Goal: Transaction & Acquisition: Purchase product/service

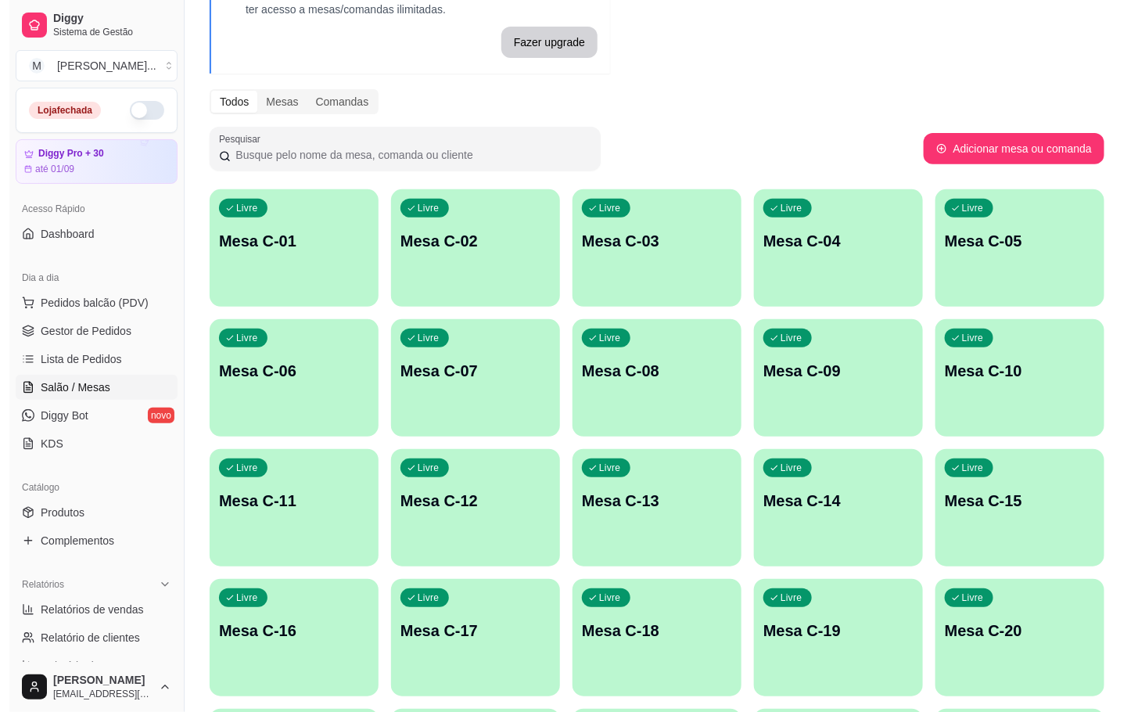
scroll to position [235, 0]
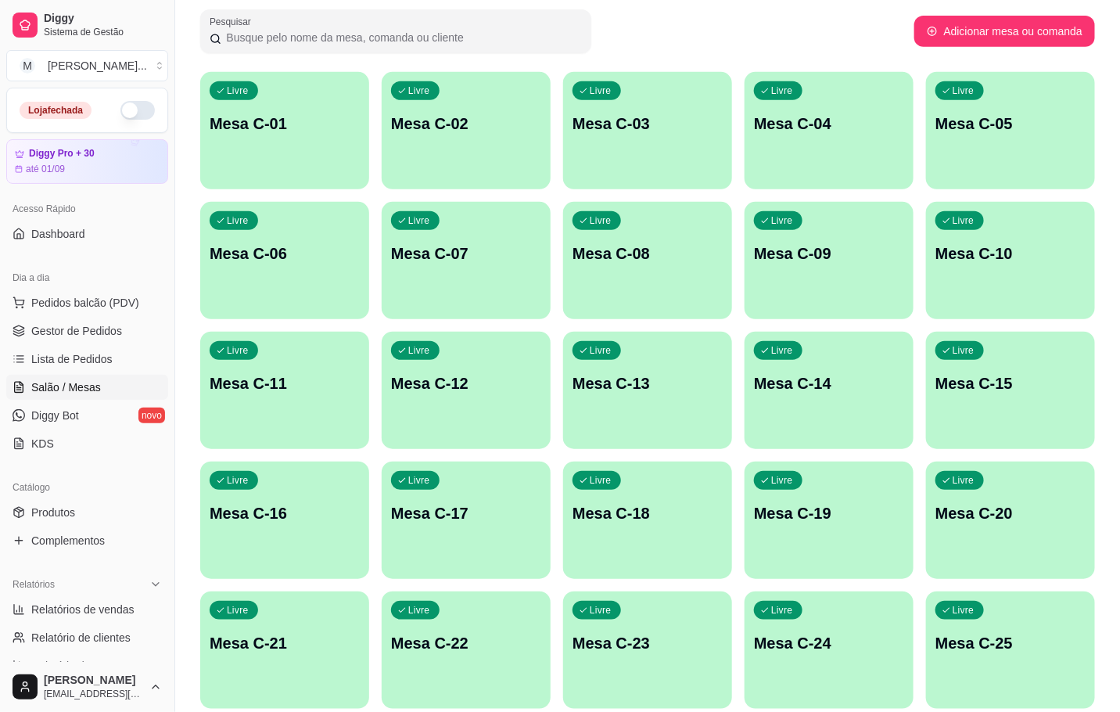
click at [864, 493] on div "Livre Mesa C-19" at bounding box center [828, 510] width 169 height 99
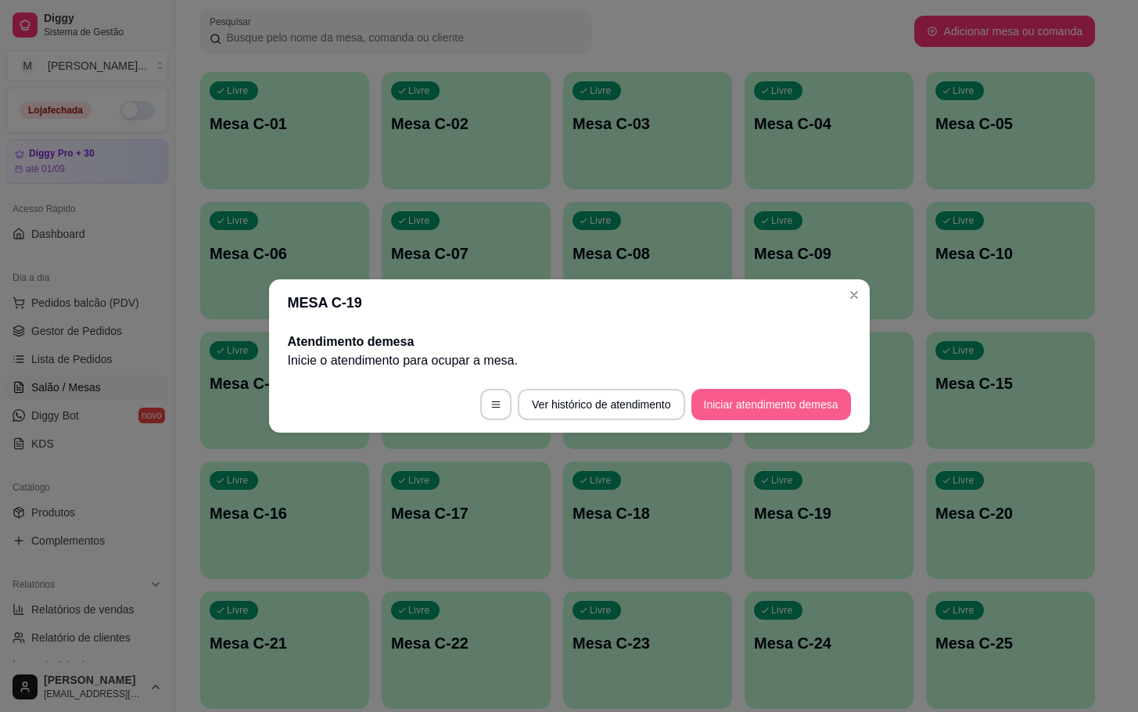
click at [702, 401] on button "Iniciar atendimento de mesa" at bounding box center [771, 404] width 160 height 31
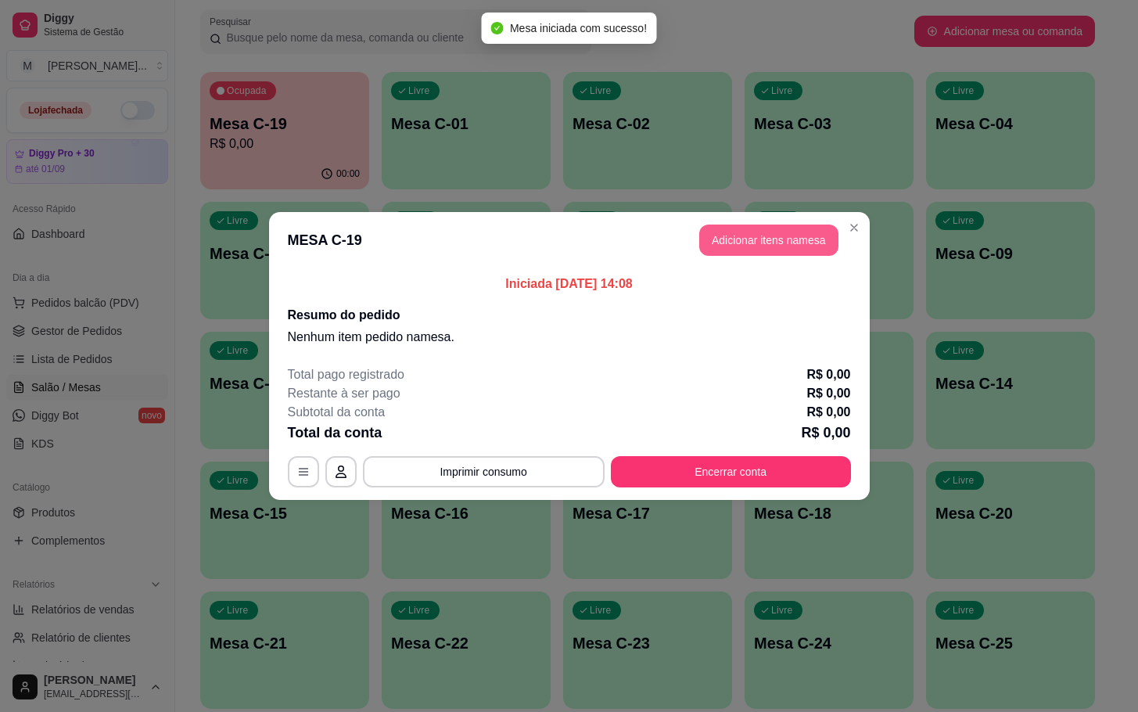
click at [769, 242] on button "Adicionar itens na mesa" at bounding box center [768, 239] width 139 height 31
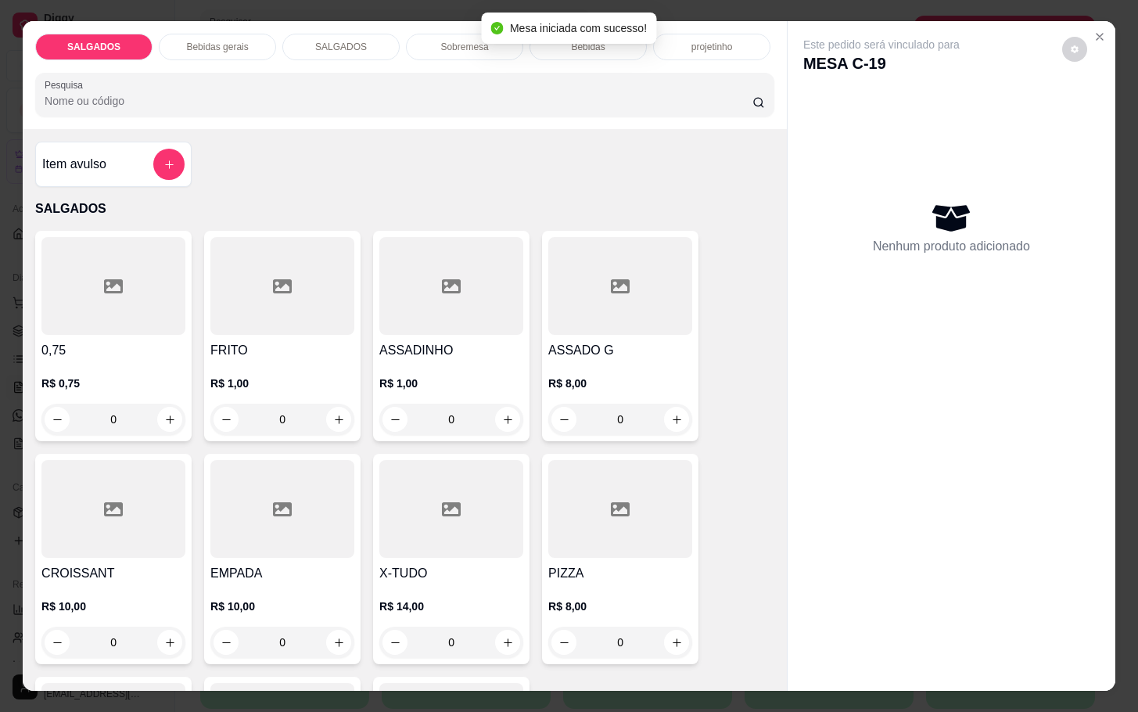
drag, startPoint x: 296, startPoint y: 409, endPoint x: 165, endPoint y: 371, distance: 136.8
click at [224, 403] on div "0" at bounding box center [282, 418] width 138 height 31
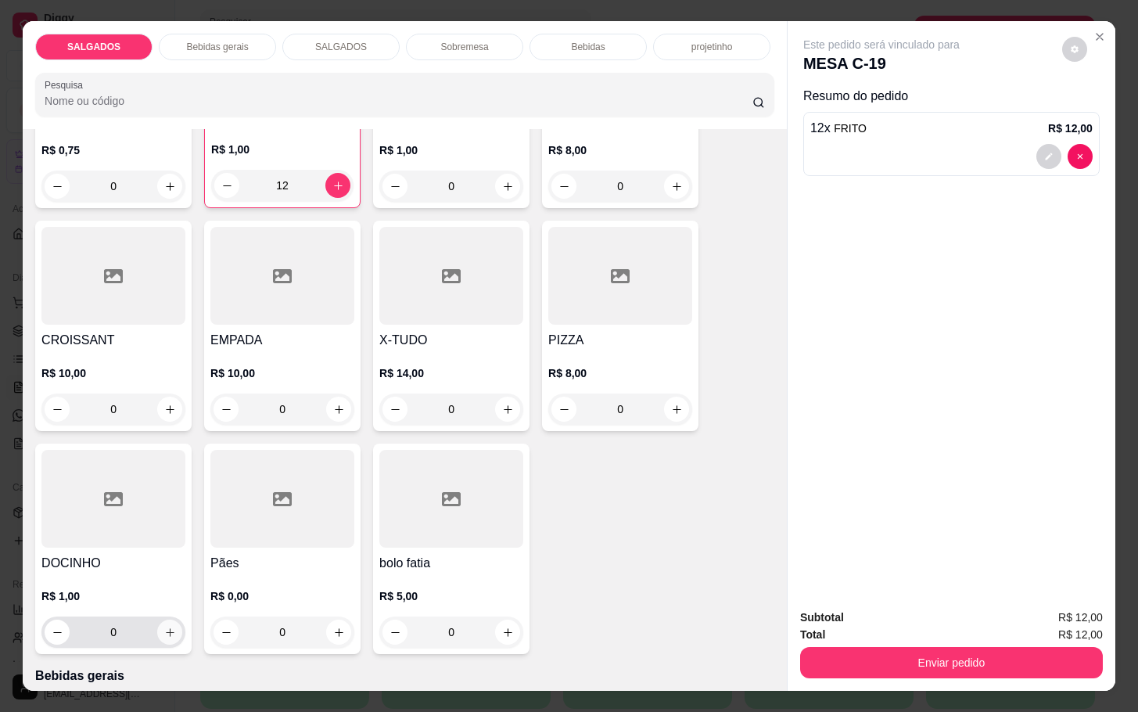
type input "12"
drag, startPoint x: 125, startPoint y: 629, endPoint x: 29, endPoint y: 606, distance: 98.8
click at [35, 606] on div "DOCINHO R$ 1,00 0" at bounding box center [113, 548] width 156 height 210
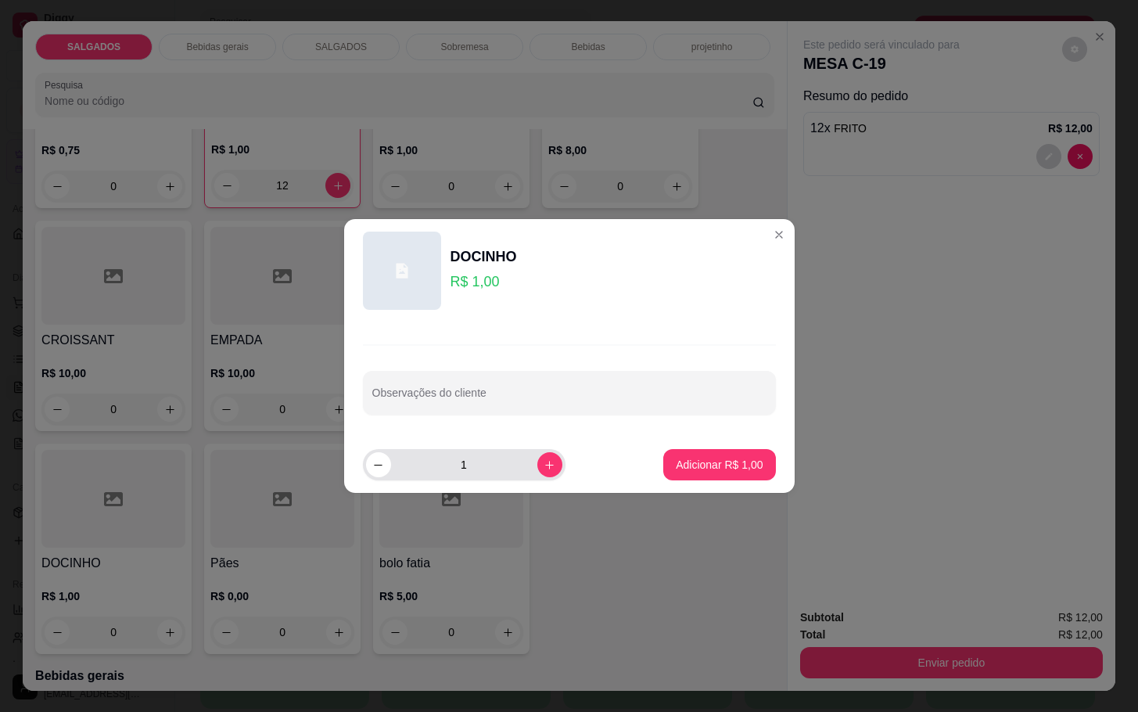
click at [488, 472] on input "1" at bounding box center [464, 464] width 146 height 31
type input "6"
click at [714, 483] on footer "6 Adicionar R$ 6,00" at bounding box center [569, 464] width 450 height 56
click at [702, 476] on button "Adicionar R$ 6,00" at bounding box center [719, 464] width 112 height 31
type input "6"
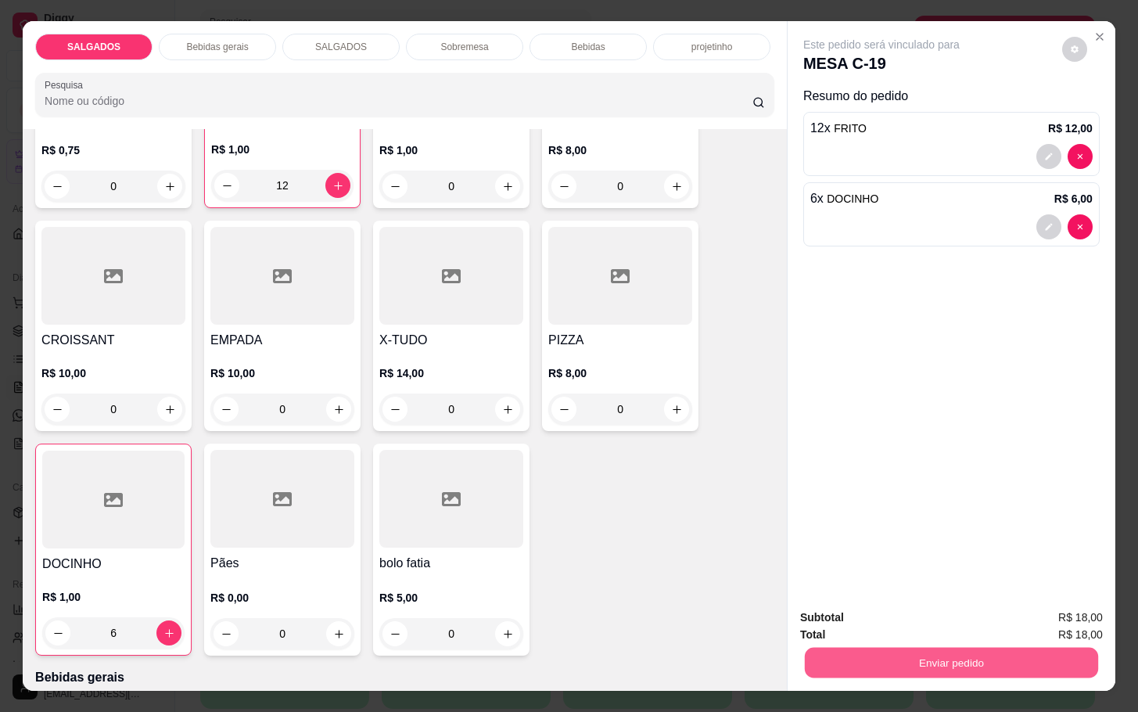
click at [822, 647] on button "Enviar pedido" at bounding box center [951, 662] width 293 height 30
click at [829, 659] on button "Enviar pedido" at bounding box center [951, 662] width 303 height 31
click at [828, 611] on button "Não registrar e enviar pedido" at bounding box center [897, 616] width 163 height 30
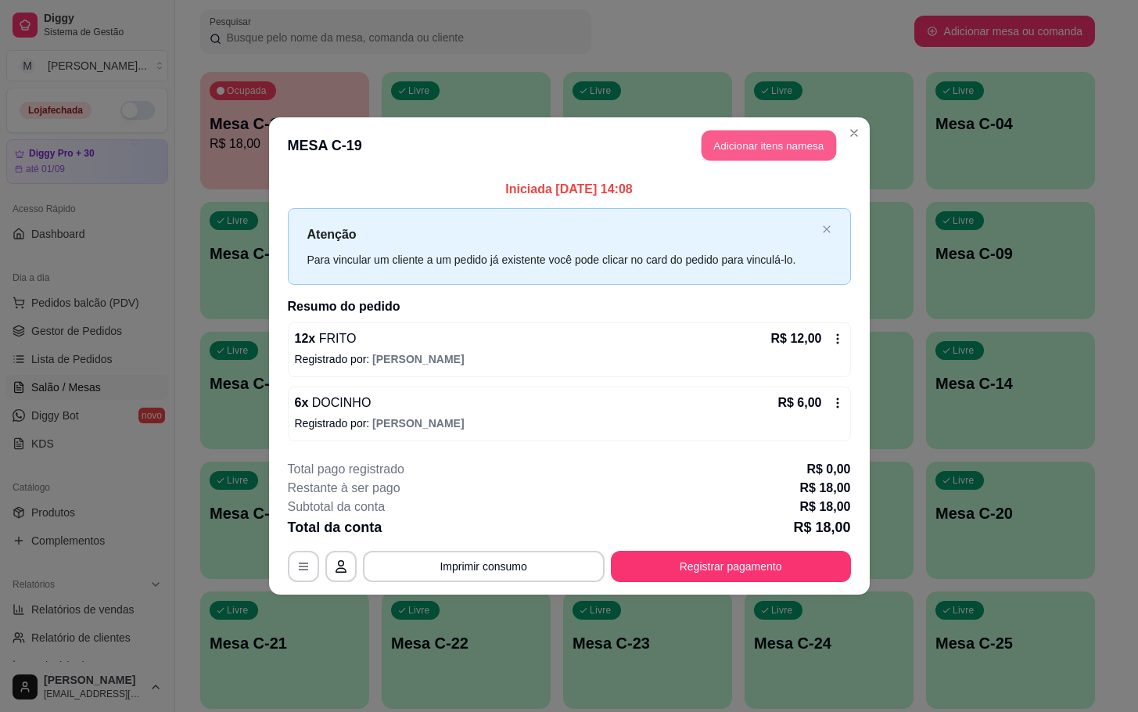
click at [763, 141] on button "Adicionar itens na mesa" at bounding box center [768, 146] width 134 height 30
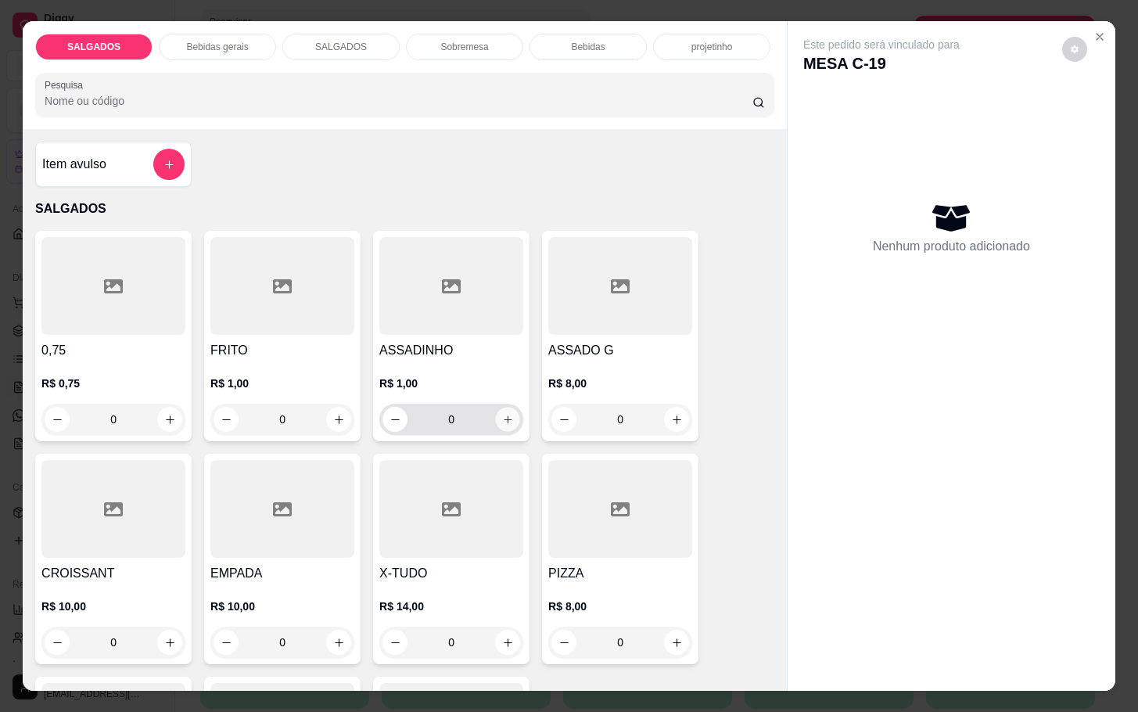
click at [502, 414] on icon "increase-product-quantity" at bounding box center [508, 420] width 12 height 12
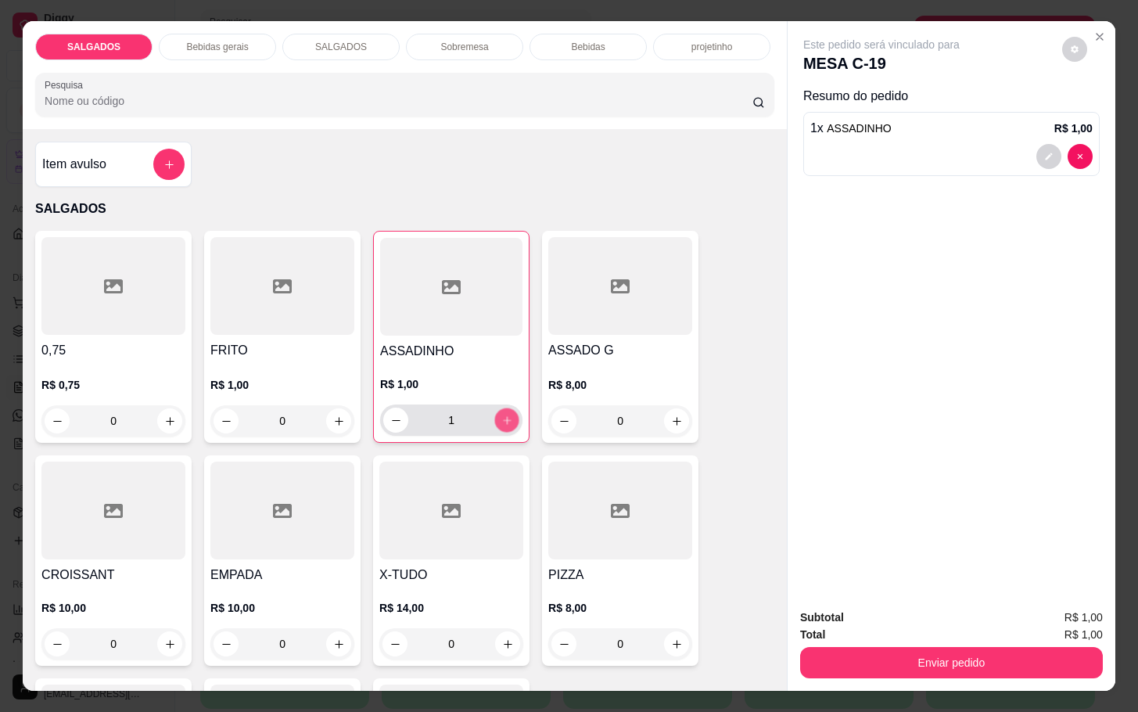
click at [502, 414] on icon "increase-product-quantity" at bounding box center [507, 420] width 12 height 12
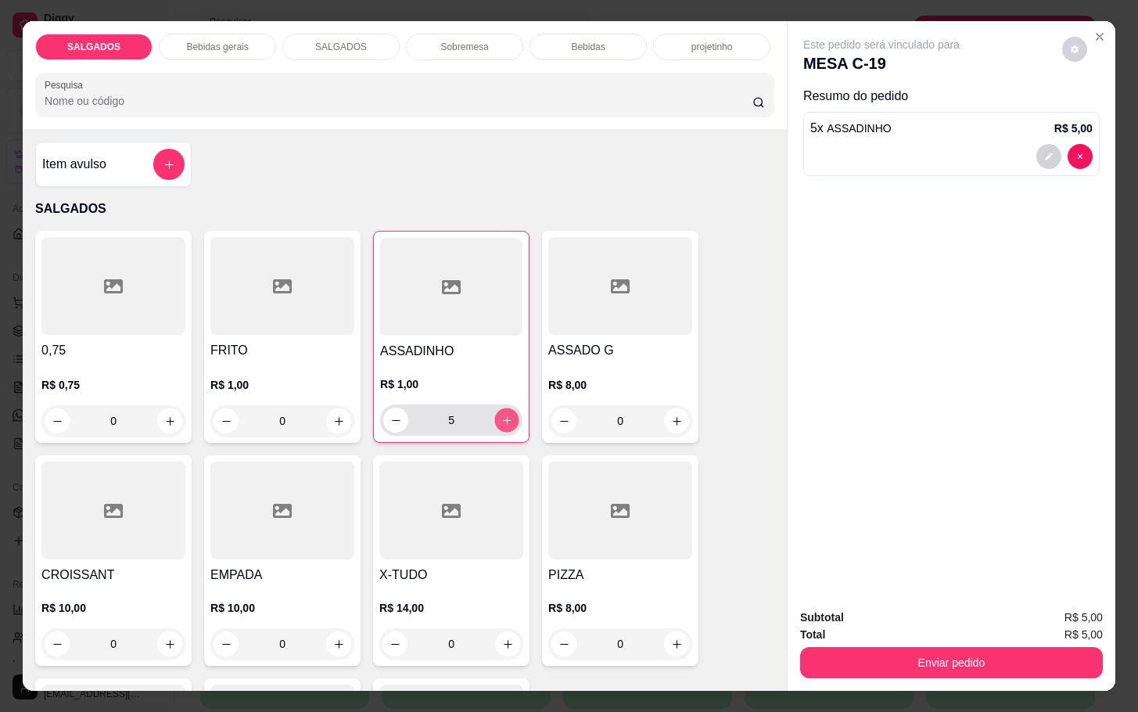
type input "6"
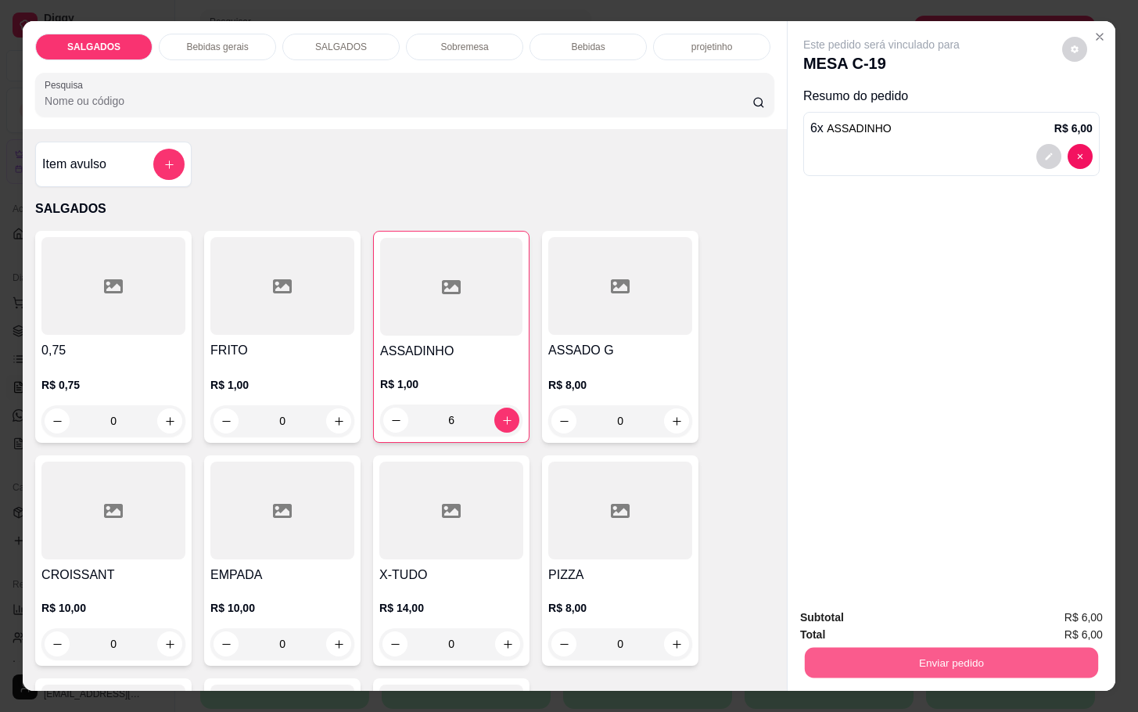
click at [923, 662] on button "Enviar pedido" at bounding box center [951, 662] width 293 height 30
click at [911, 612] on button "Não registrar e enviar pedido" at bounding box center [894, 615] width 164 height 30
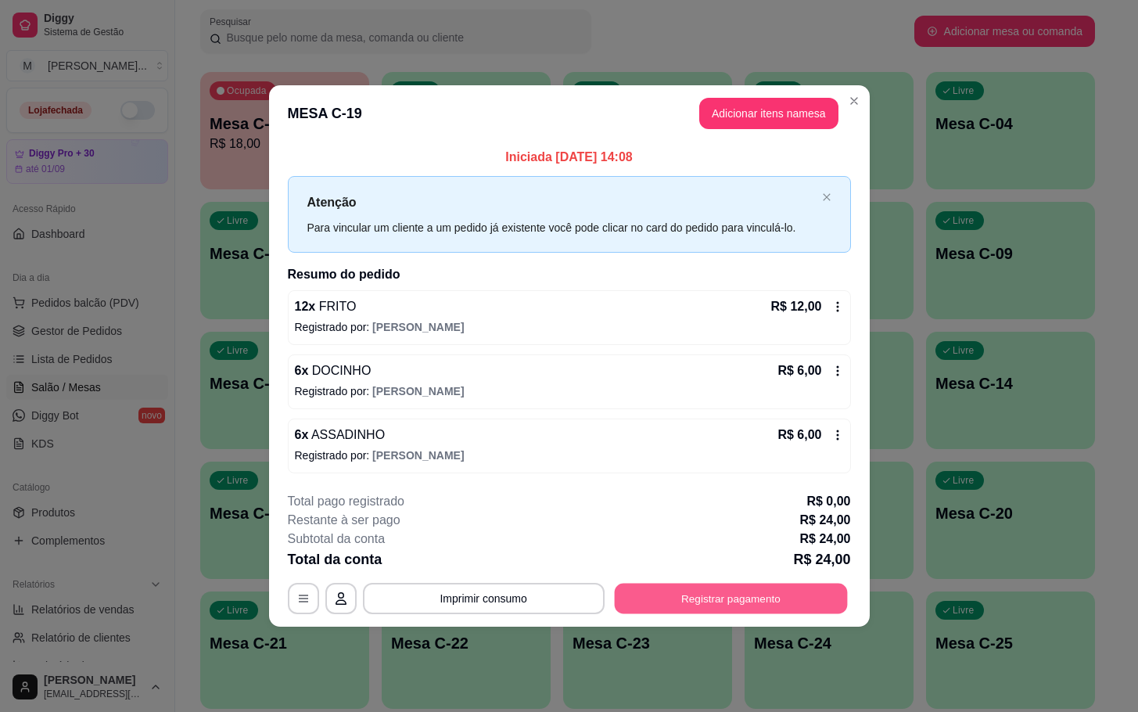
click at [727, 596] on button "Registrar pagamento" at bounding box center [730, 598] width 233 height 30
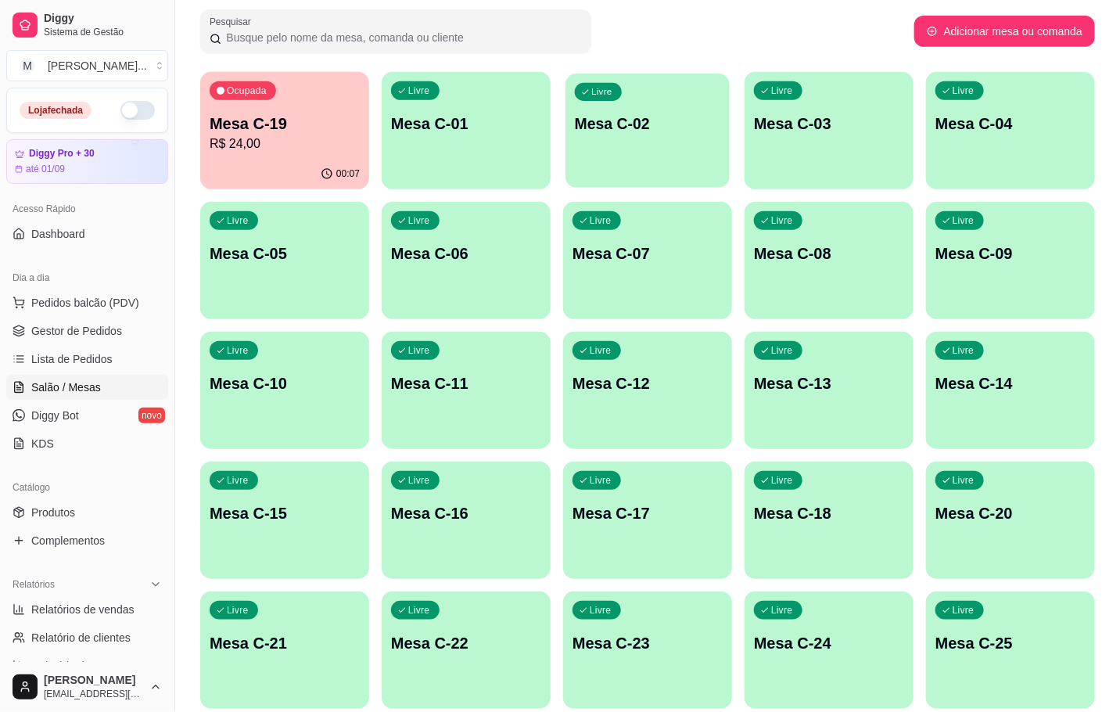
click at [648, 101] on div "Livre Mesa C-02" at bounding box center [647, 121] width 164 height 95
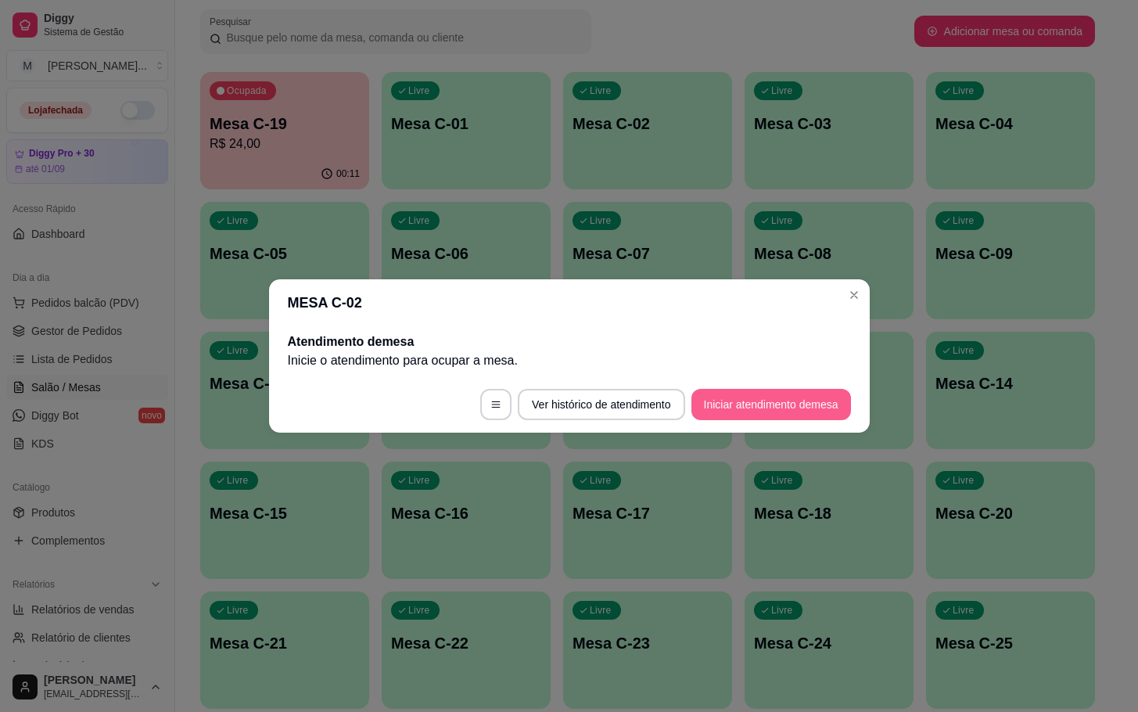
click at [742, 397] on button "Iniciar atendimento de mesa" at bounding box center [771, 404] width 160 height 31
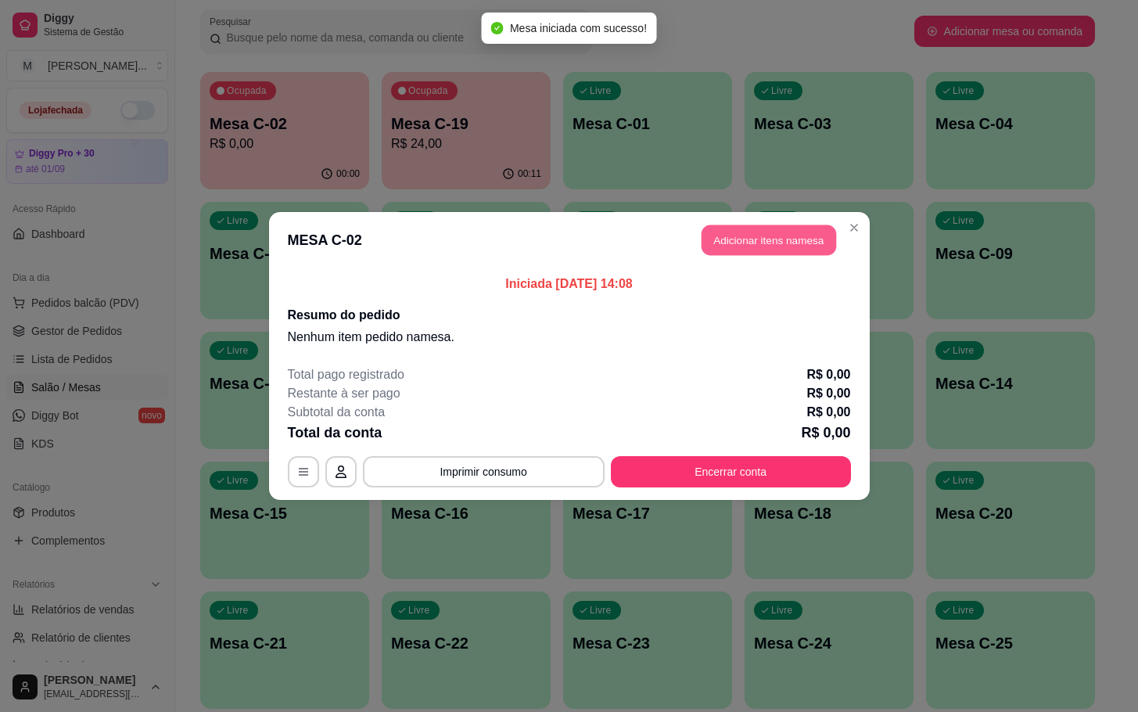
click at [751, 238] on button "Adicionar itens na mesa" at bounding box center [768, 240] width 134 height 30
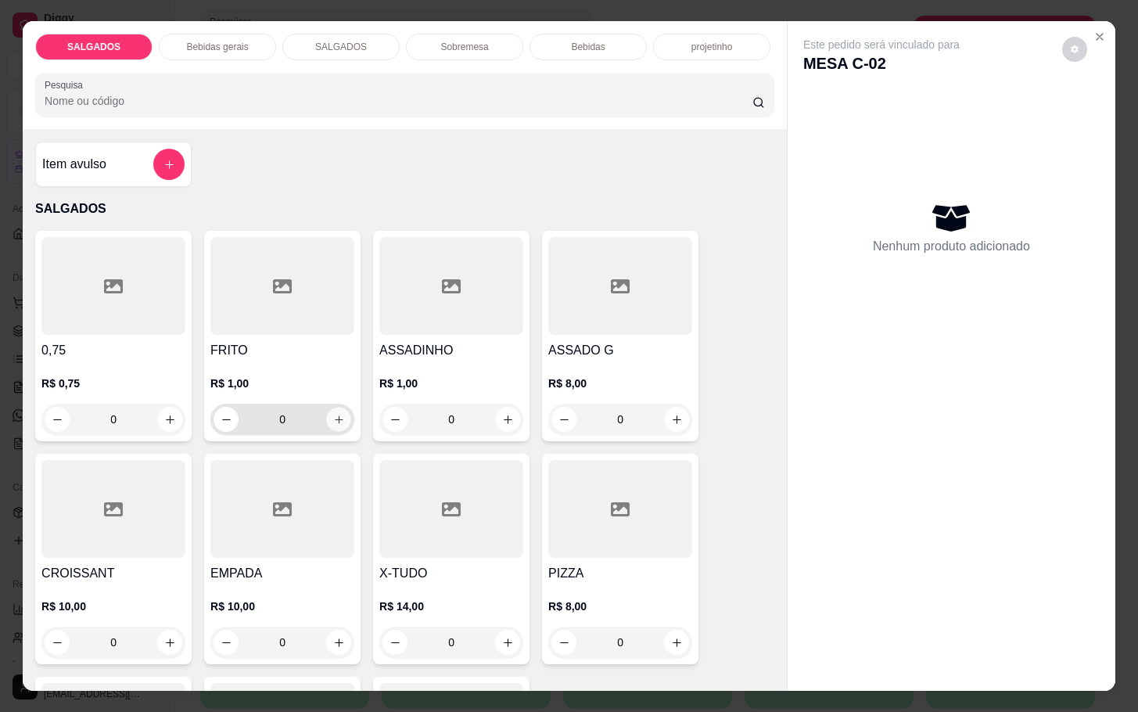
click at [333, 414] on icon "increase-product-quantity" at bounding box center [339, 420] width 12 height 12
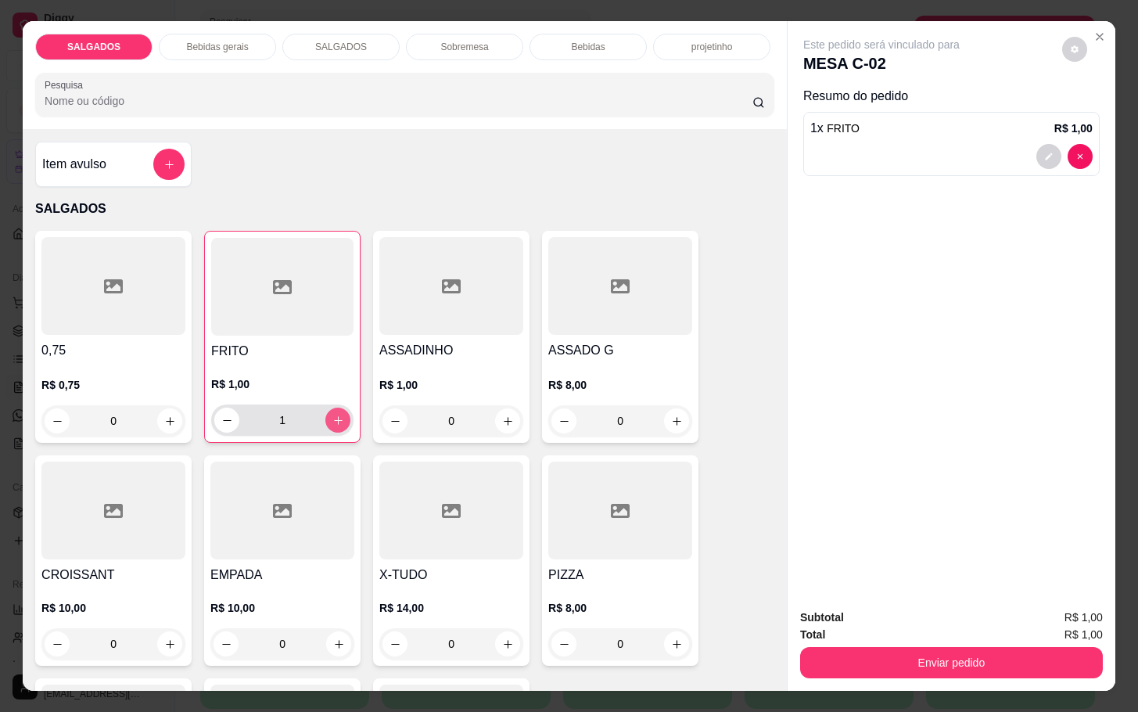
click at [332, 414] on icon "increase-product-quantity" at bounding box center [338, 420] width 12 height 12
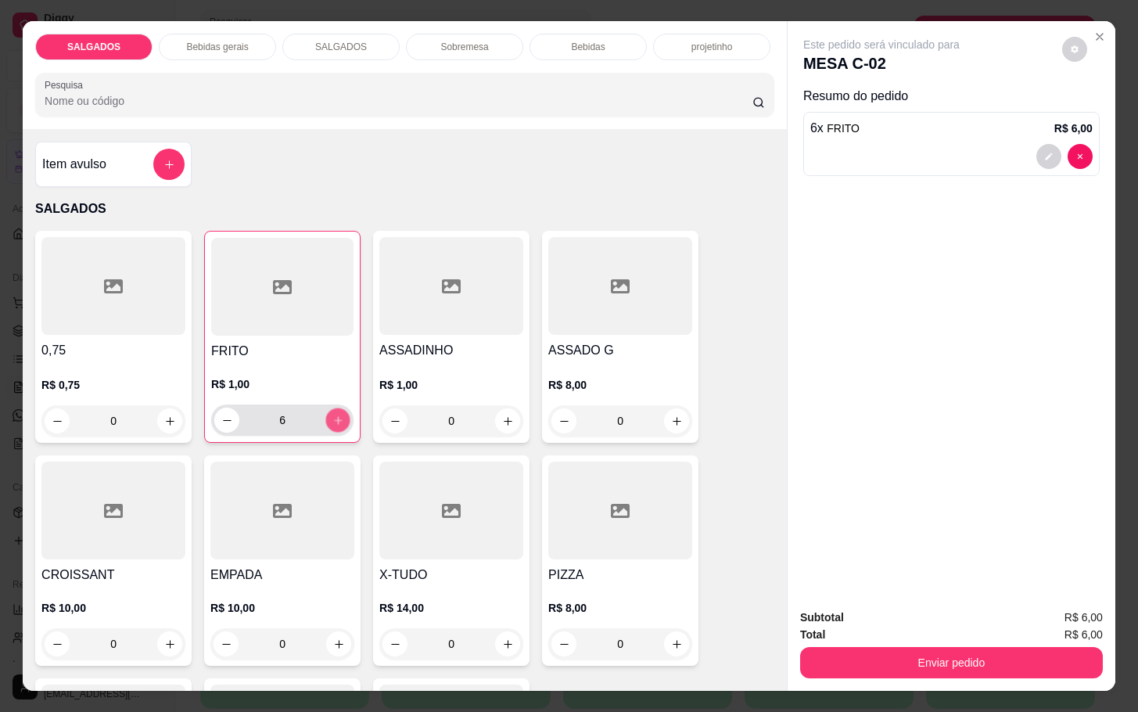
click at [332, 414] on icon "increase-product-quantity" at bounding box center [338, 420] width 12 height 12
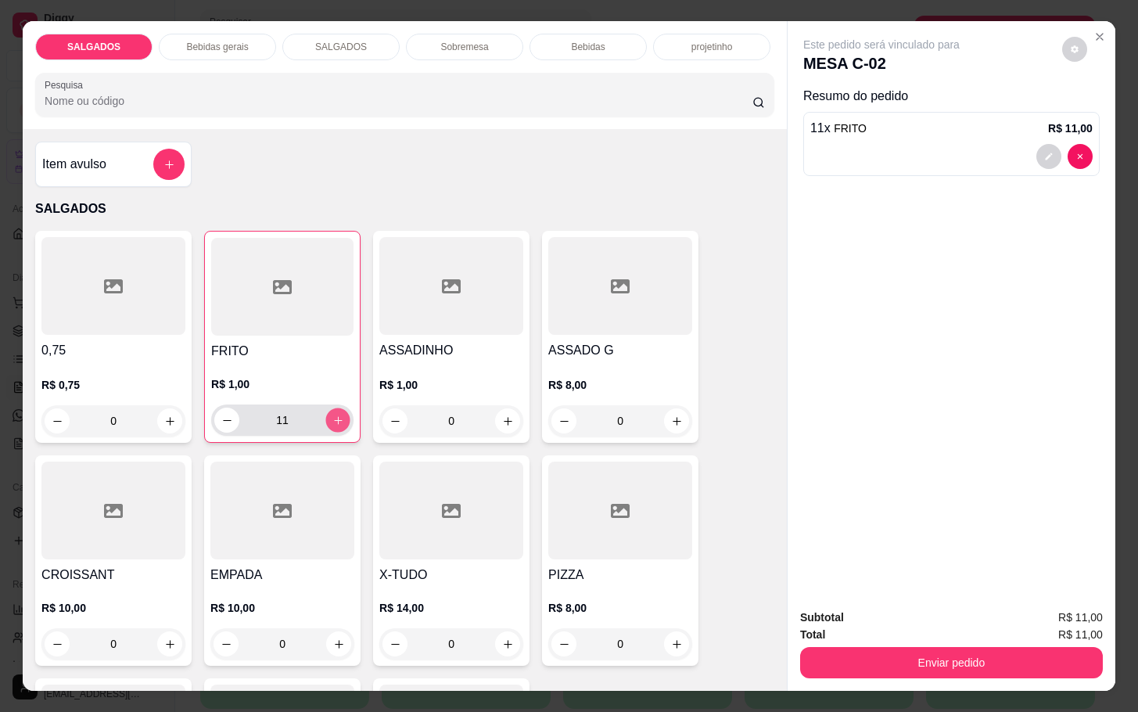
click at [332, 414] on icon "increase-product-quantity" at bounding box center [338, 420] width 12 height 12
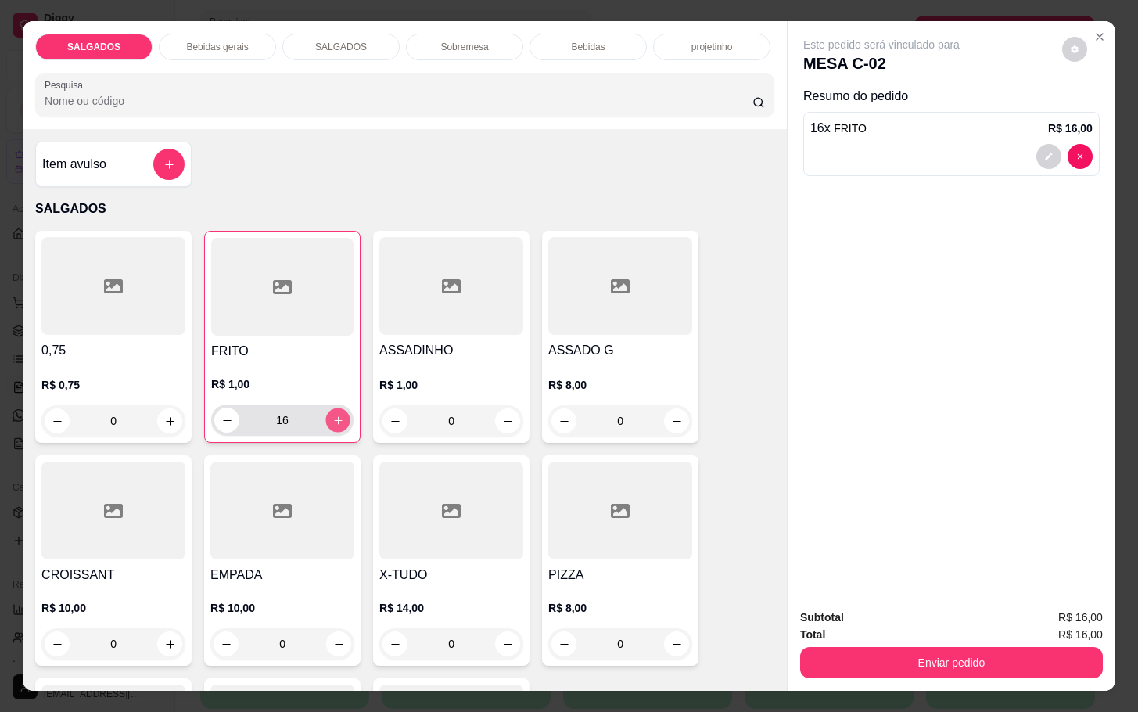
click at [326, 408] on button "increase-product-quantity" at bounding box center [338, 420] width 24 height 24
click at [325, 407] on button "increase-product-quantity" at bounding box center [337, 419] width 25 height 25
type input "18"
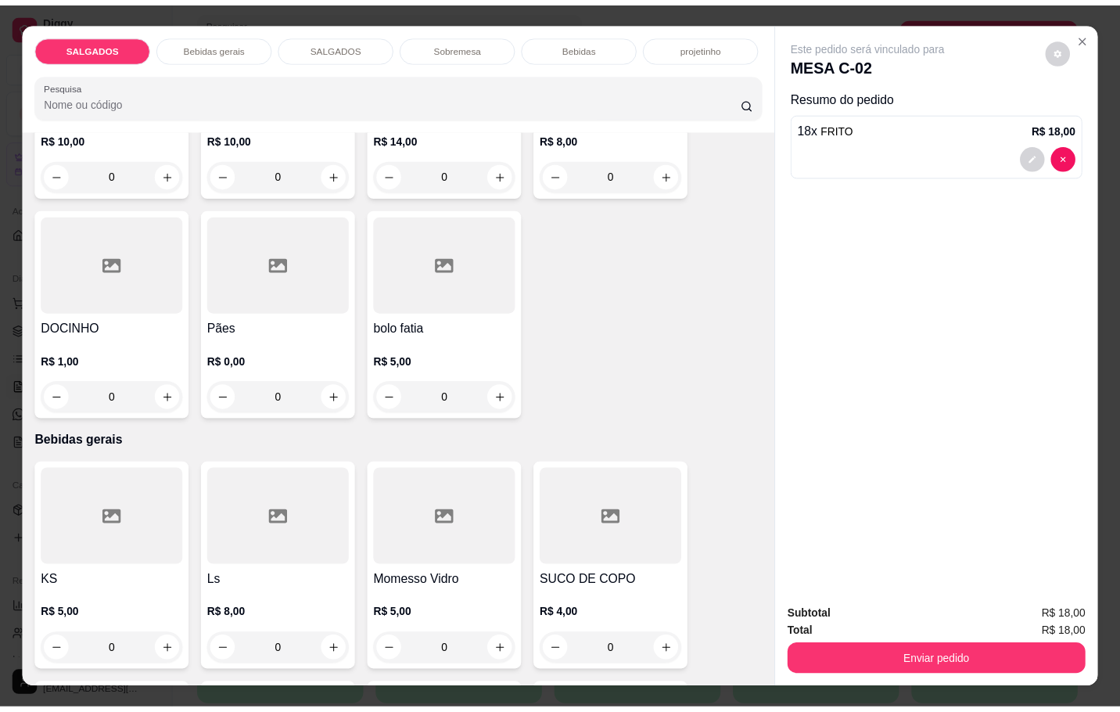
scroll to position [586, 0]
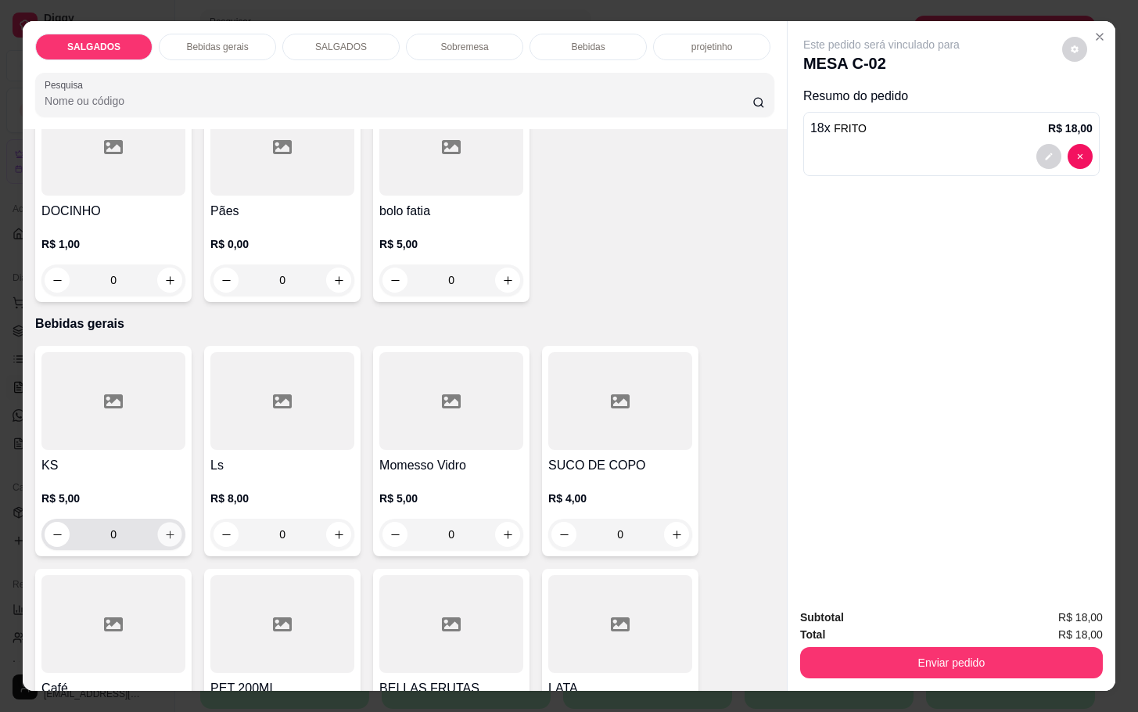
click at [171, 536] on div "0" at bounding box center [114, 533] width 138 height 31
type input "1"
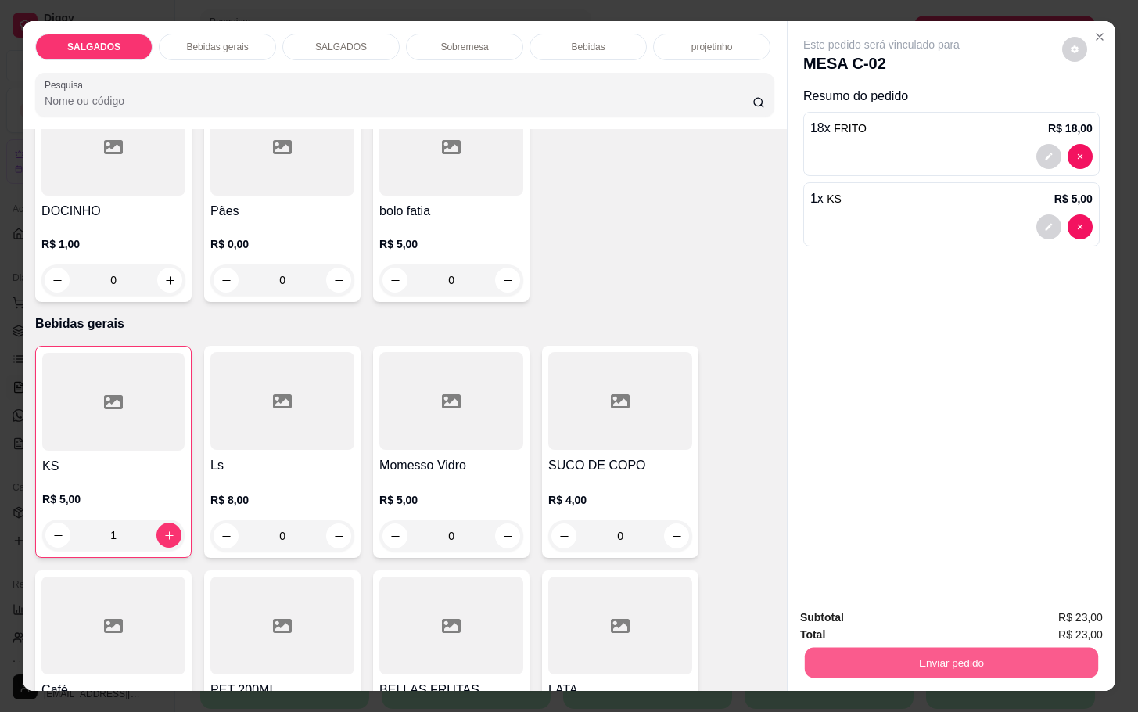
click at [990, 647] on button "Enviar pedido" at bounding box center [951, 662] width 293 height 30
click at [892, 613] on button "Não registrar e enviar pedido" at bounding box center [897, 616] width 163 height 30
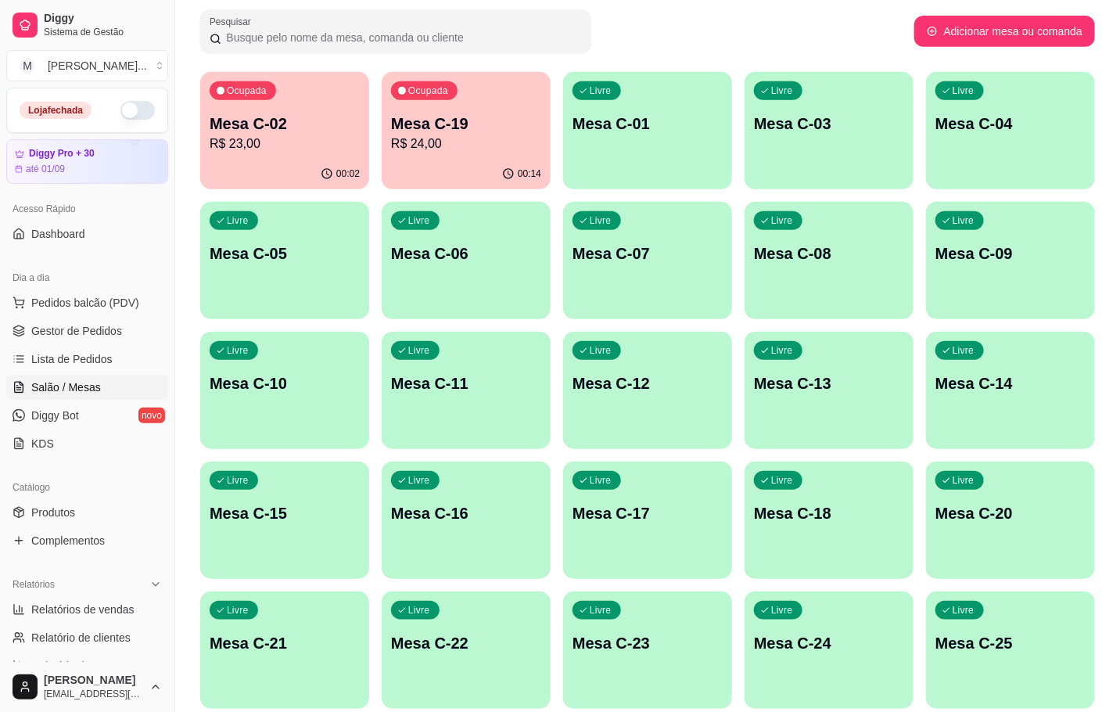
click at [498, 83] on div "Ocupada Mesa C-19 R$ 24,00" at bounding box center [466, 115] width 169 height 87
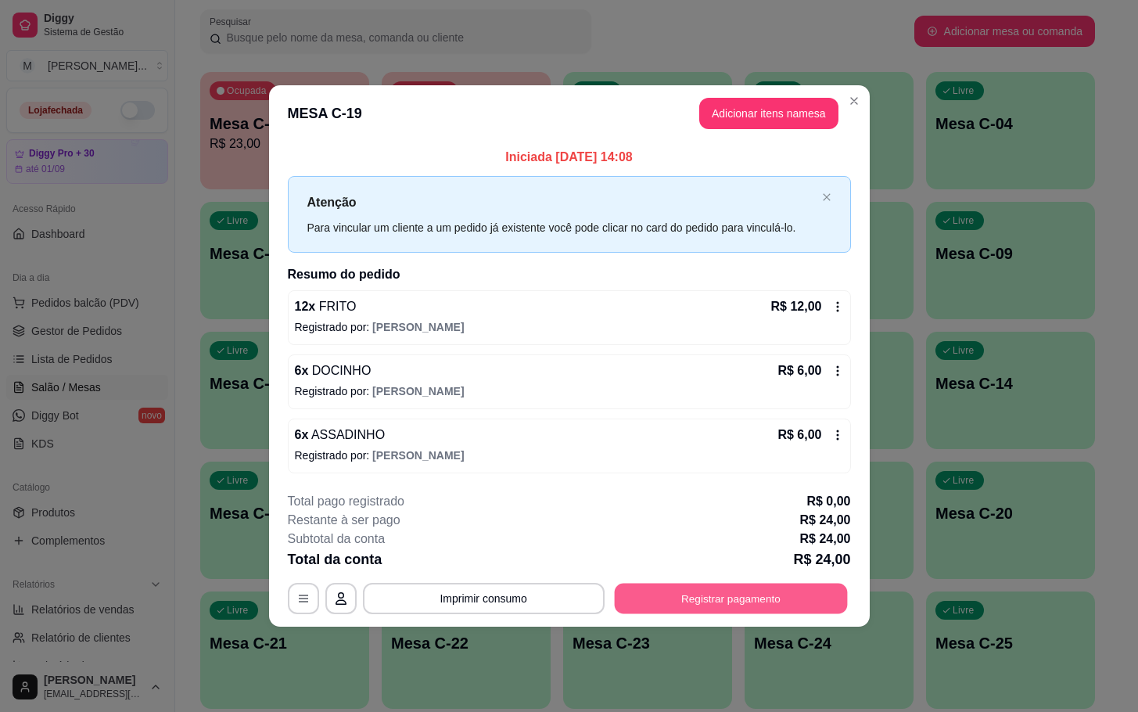
click at [827, 594] on button "Registrar pagamento" at bounding box center [730, 598] width 233 height 30
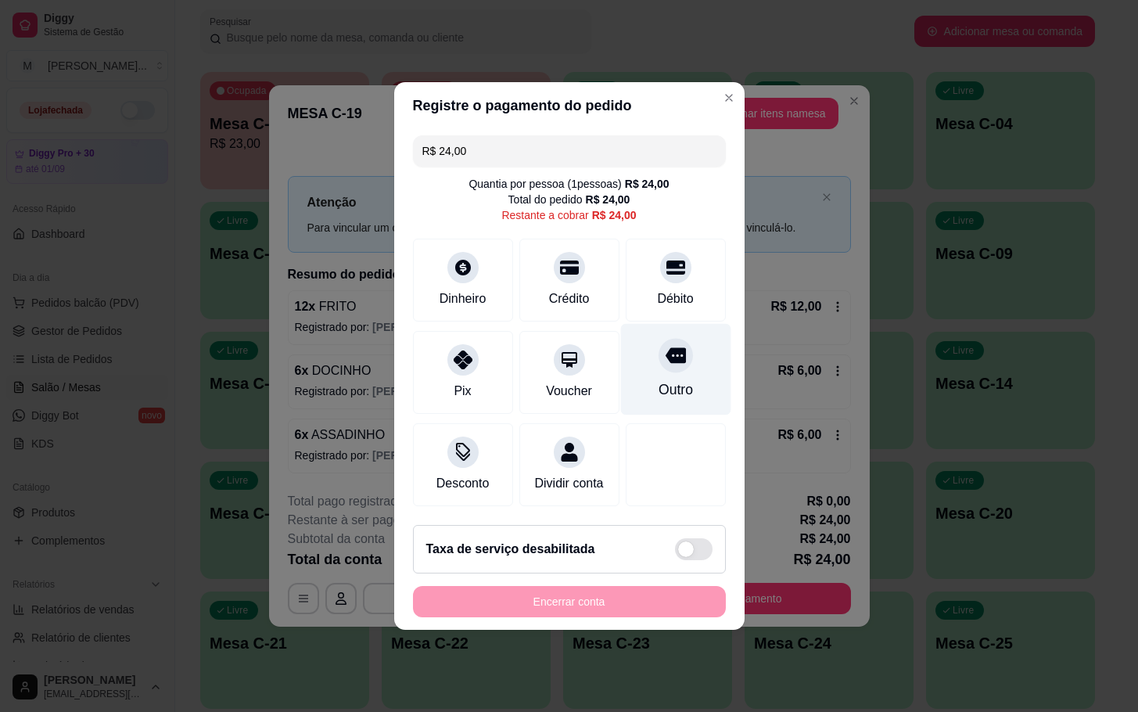
click at [683, 376] on div "Outro" at bounding box center [675, 369] width 110 height 91
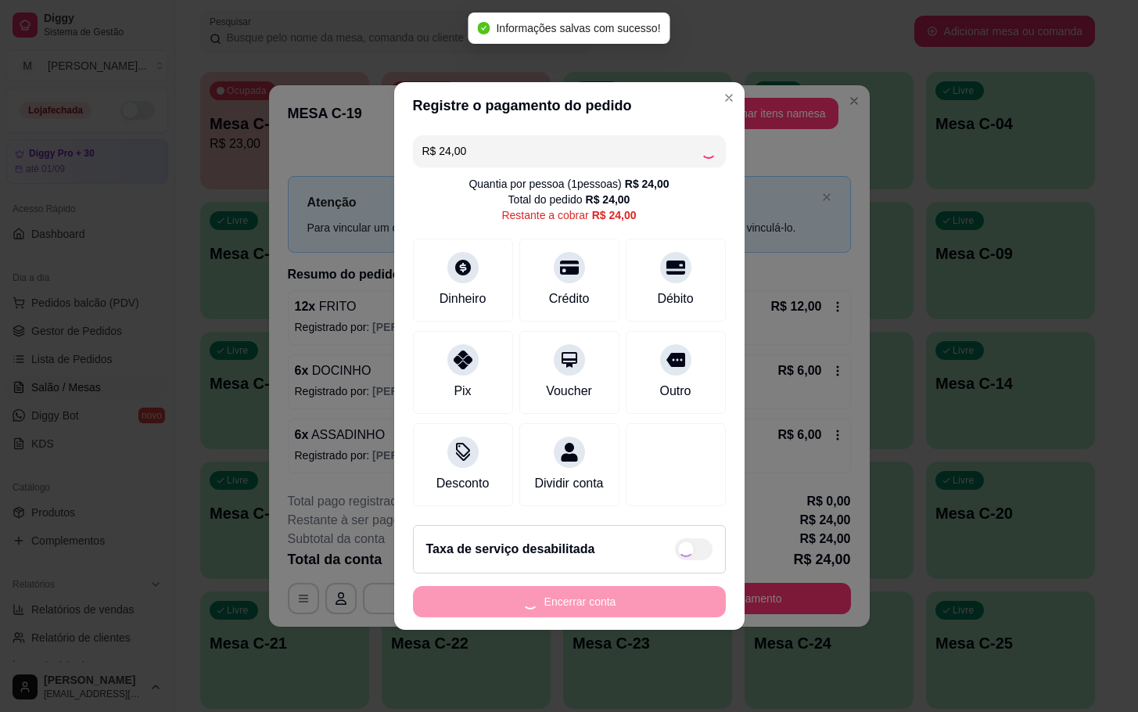
type input "R$ 0,00"
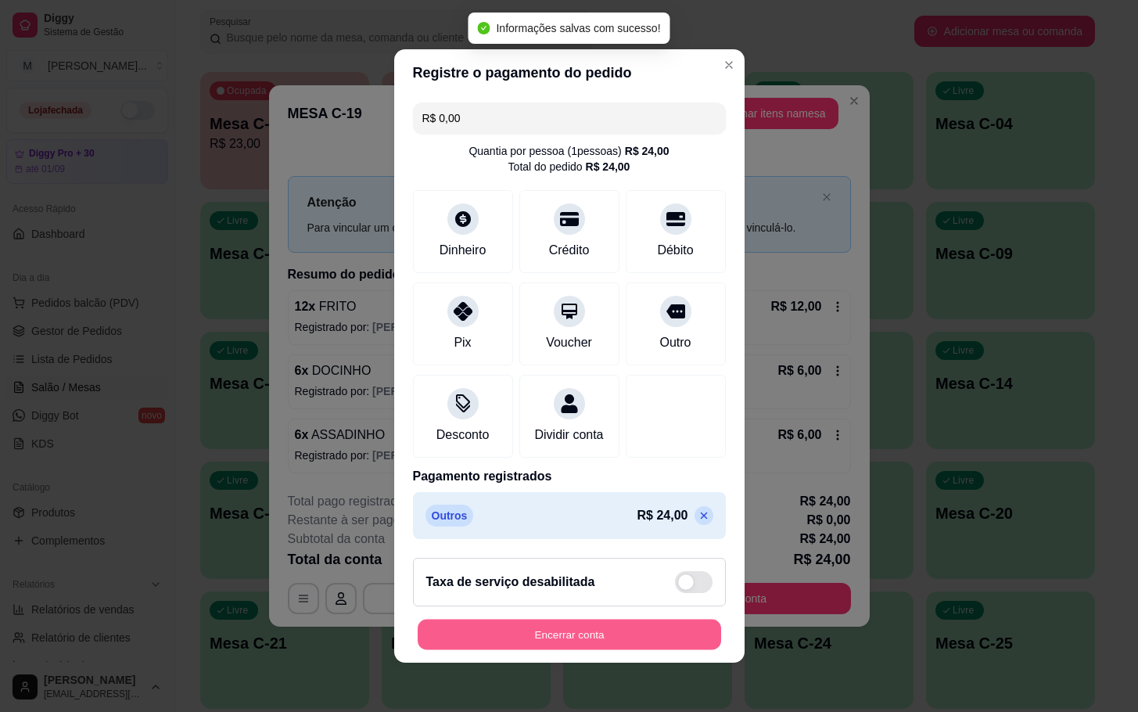
click at [665, 633] on button "Encerrar conta" at bounding box center [569, 634] width 303 height 30
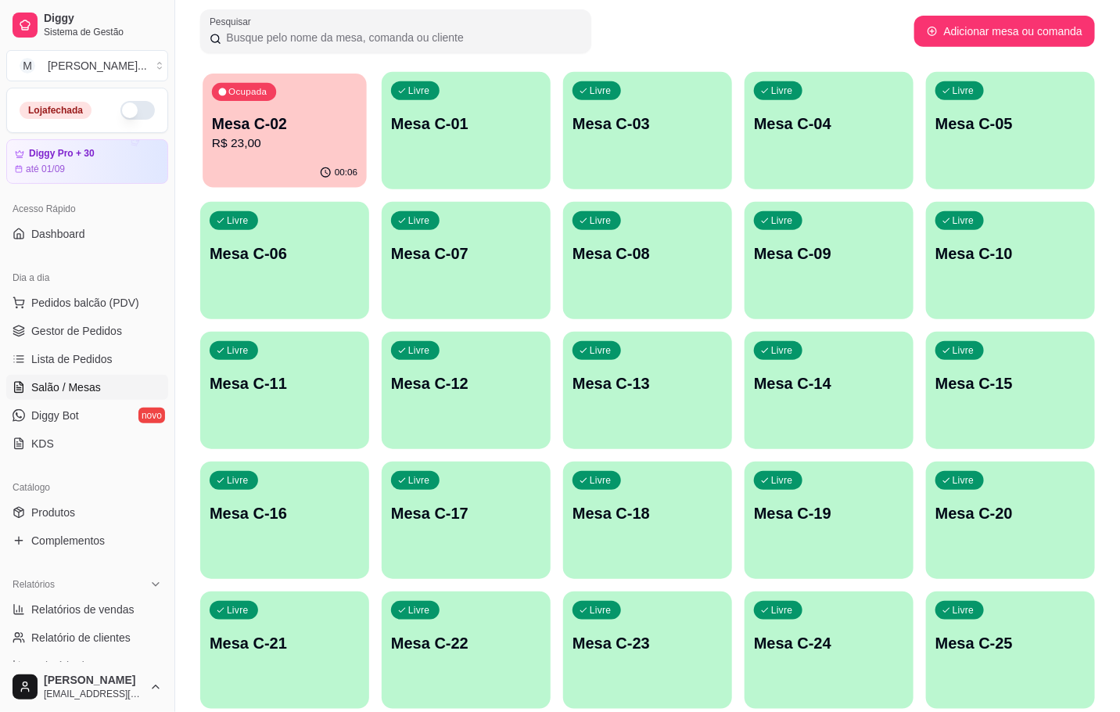
click at [245, 160] on div "00:06" at bounding box center [285, 173] width 164 height 30
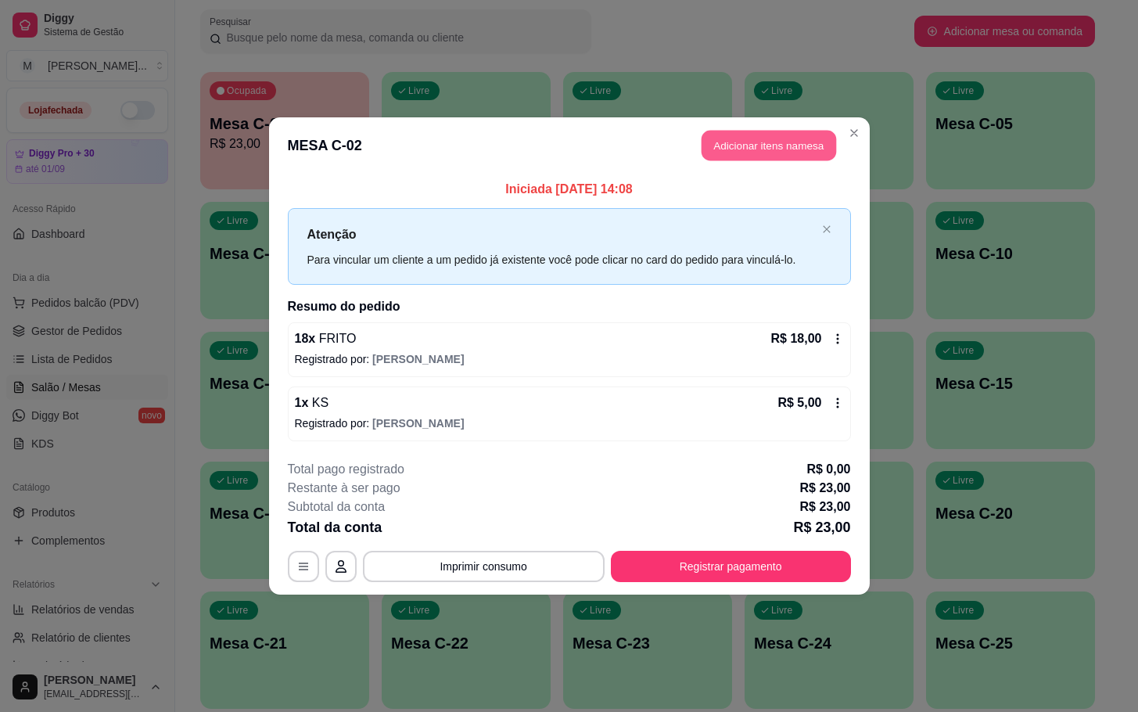
click at [758, 138] on button "Adicionar itens na mesa" at bounding box center [768, 146] width 134 height 30
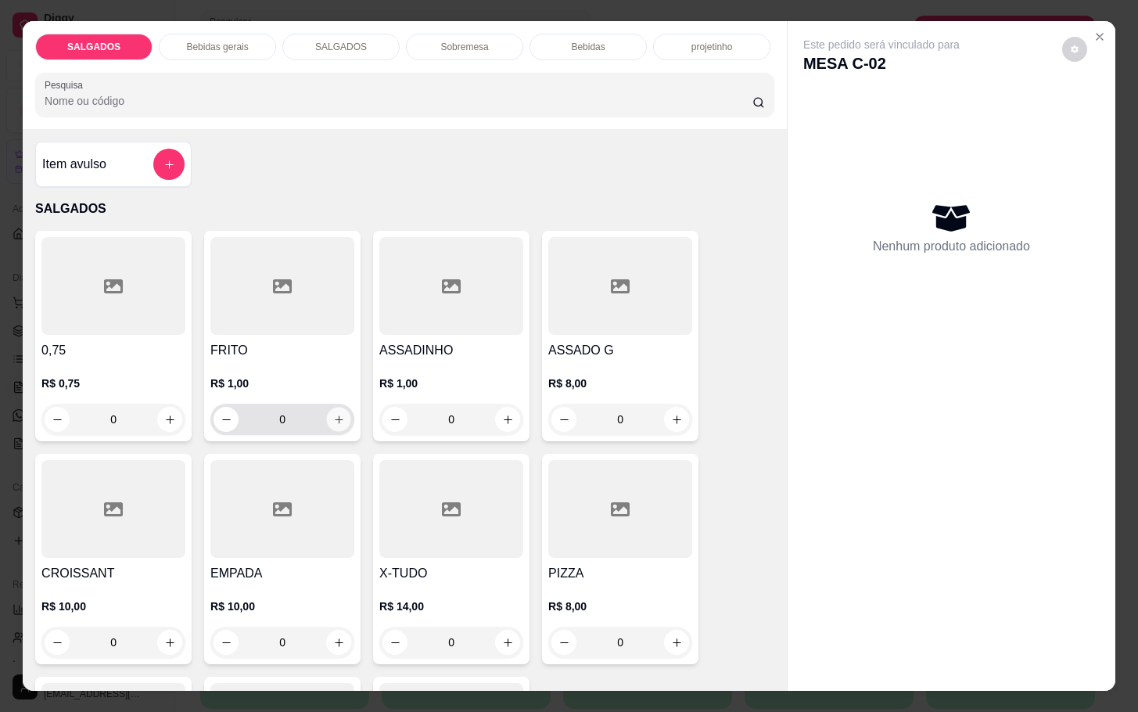
click at [333, 414] on icon "increase-product-quantity" at bounding box center [339, 420] width 12 height 12
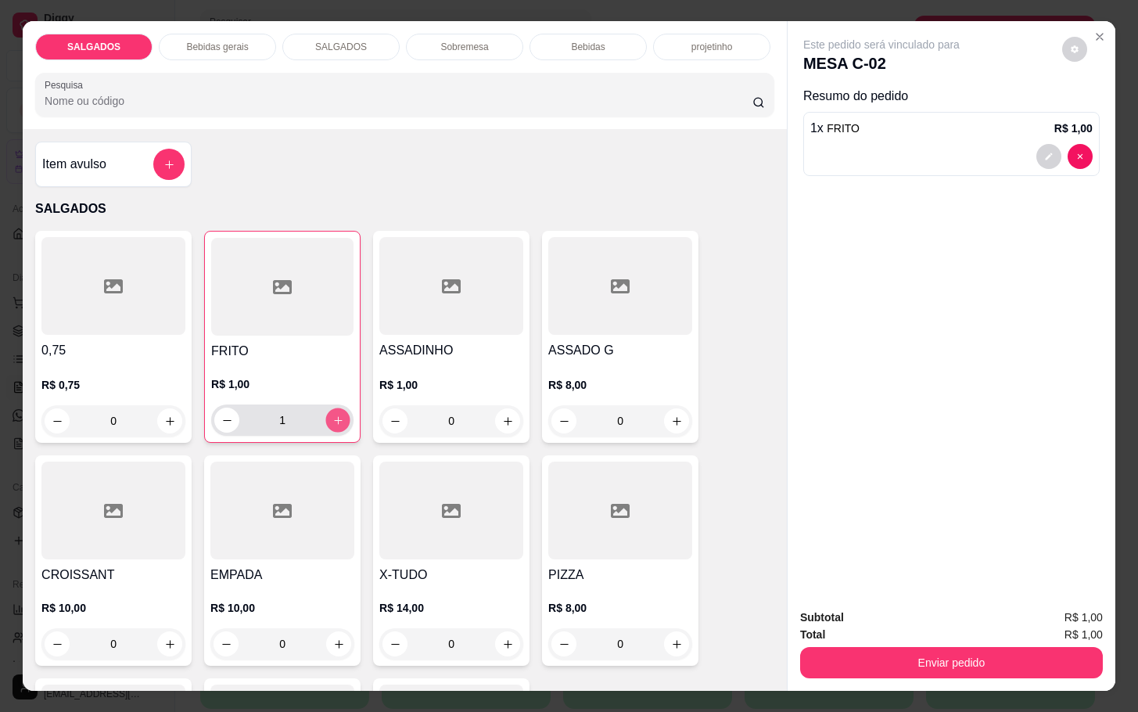
click at [332, 414] on icon "increase-product-quantity" at bounding box center [338, 420] width 12 height 12
click at [329, 395] on div "R$ 1,00 3" at bounding box center [282, 405] width 142 height 59
click at [328, 404] on div "3" at bounding box center [282, 419] width 136 height 31
click at [328, 408] on button "increase-product-quantity" at bounding box center [338, 420] width 24 height 24
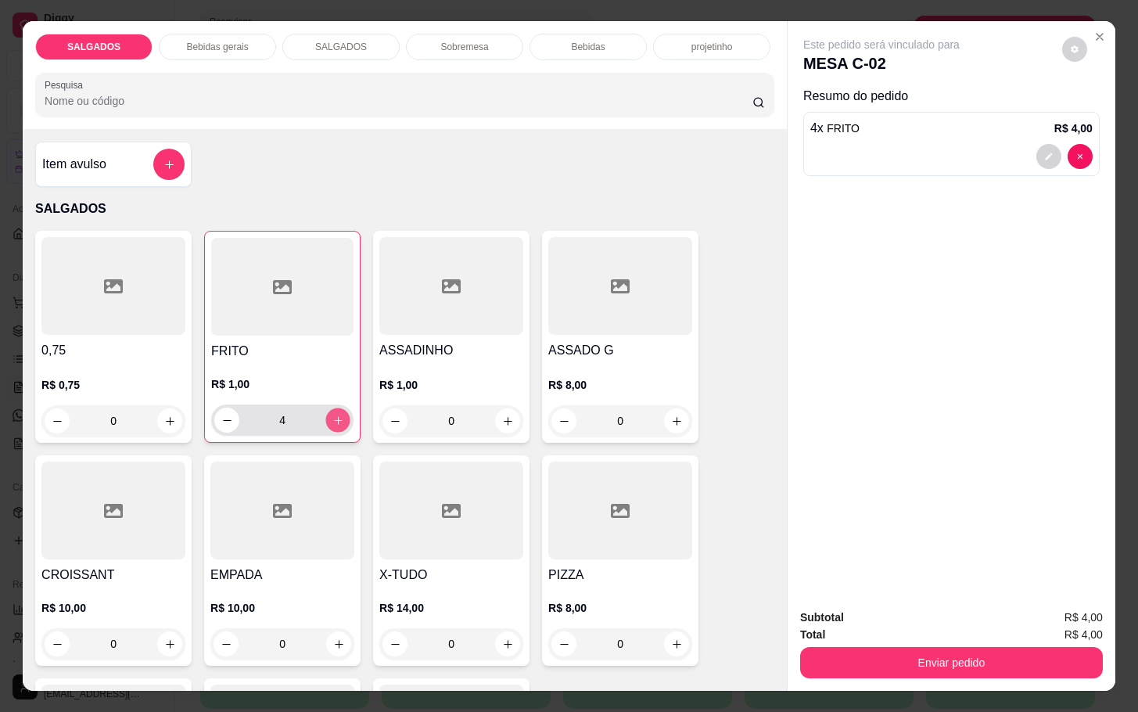
click at [326, 408] on button "increase-product-quantity" at bounding box center [338, 420] width 24 height 24
click at [325, 407] on button "increase-product-quantity" at bounding box center [337, 419] width 25 height 25
type input "8"
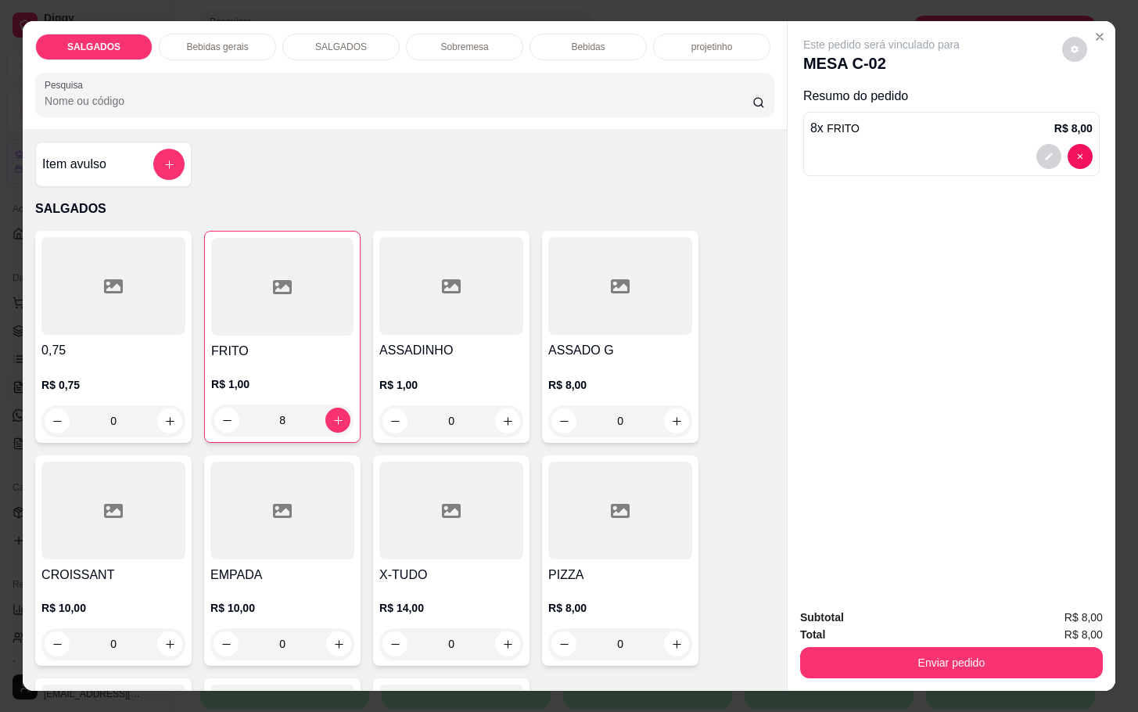
drag, startPoint x: 852, startPoint y: 525, endPoint x: 876, endPoint y: 601, distance: 79.6
click at [875, 596] on div "Este pedido será vinculado para MESA C-02 Resumo do pedido 8 x FRITO R$ 8,00 Su…" at bounding box center [951, 355] width 328 height 669
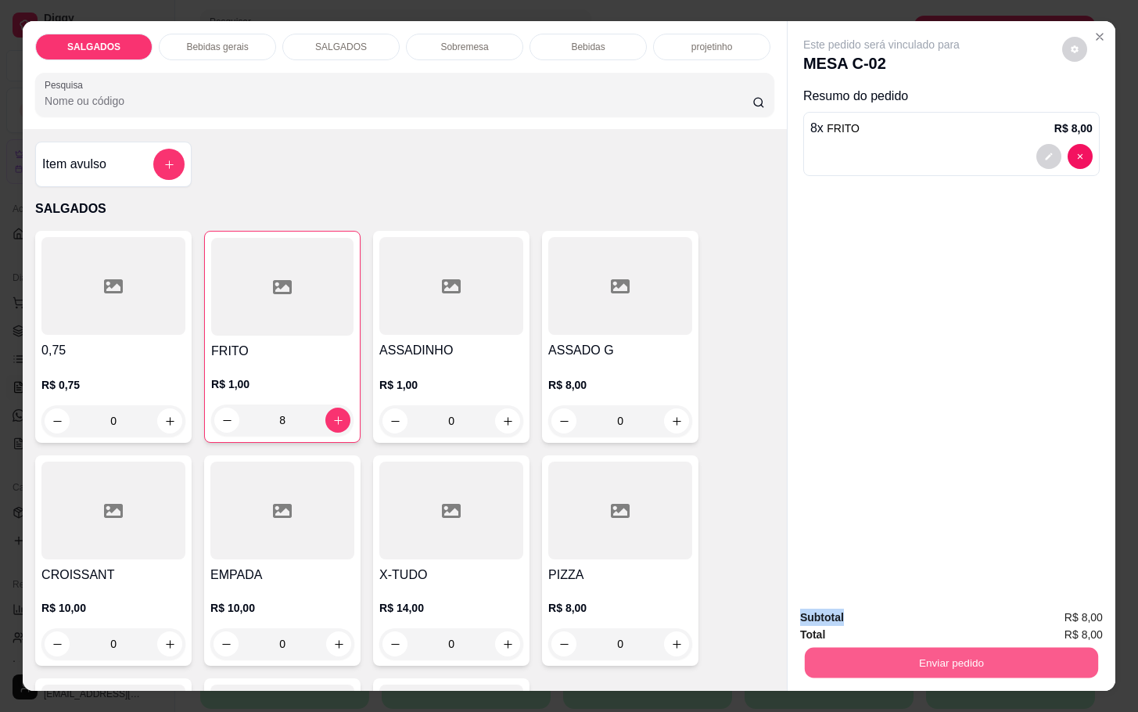
click at [920, 659] on button "Enviar pedido" at bounding box center [951, 662] width 293 height 30
click at [955, 612] on button "Não registrar e enviar pedido" at bounding box center [897, 616] width 163 height 30
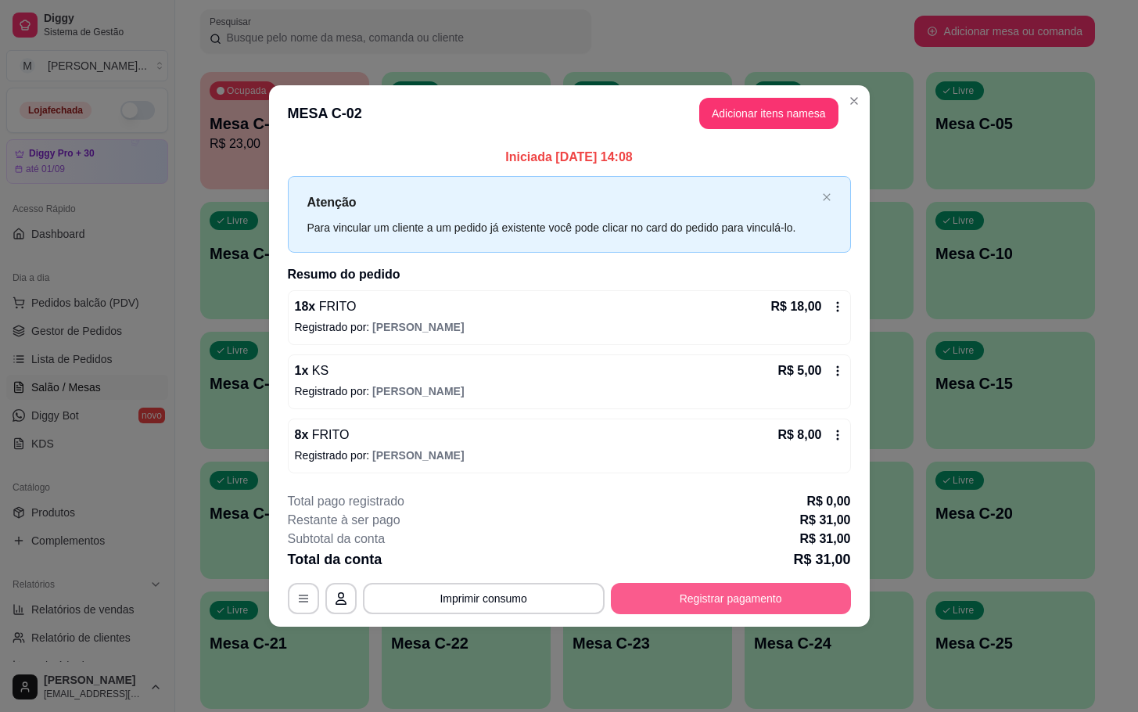
click at [810, 613] on button "Registrar pagamento" at bounding box center [731, 598] width 240 height 31
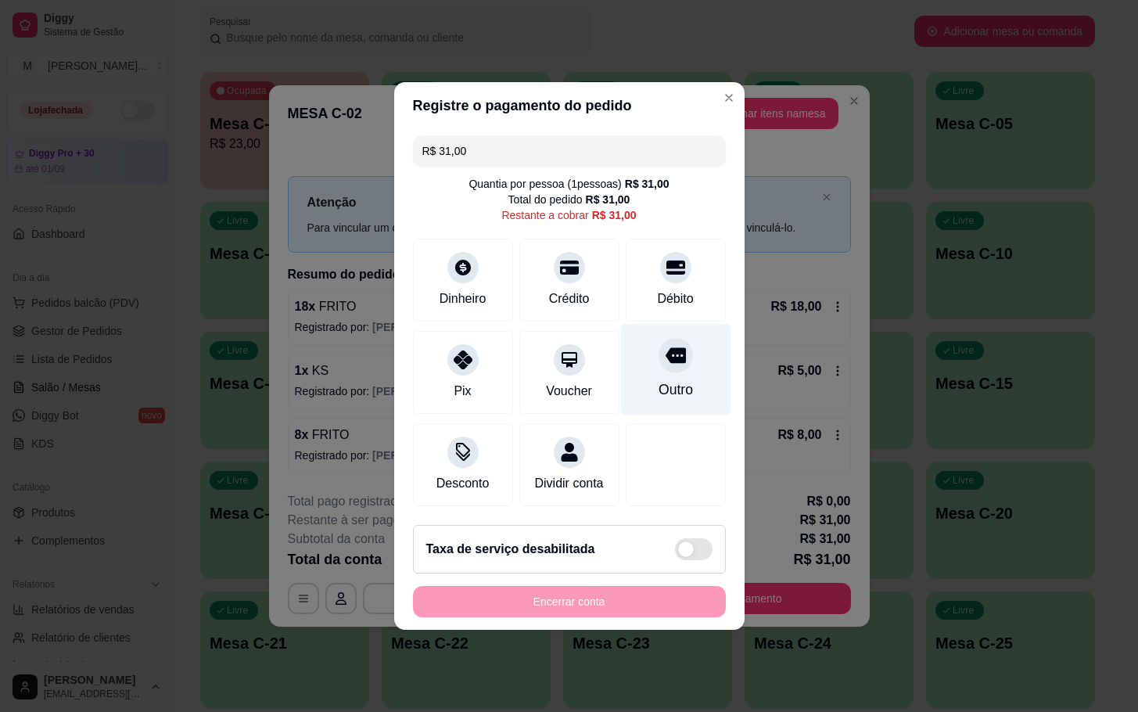
click at [680, 341] on div "Outro" at bounding box center [675, 369] width 110 height 91
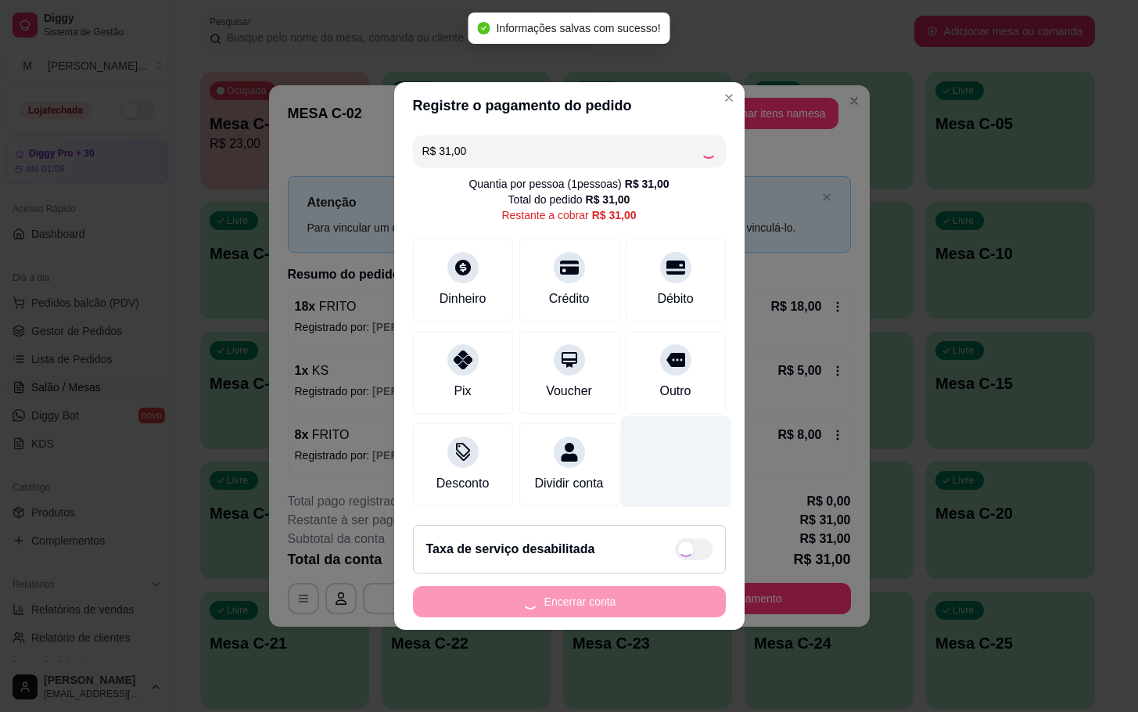
type input "R$ 0,00"
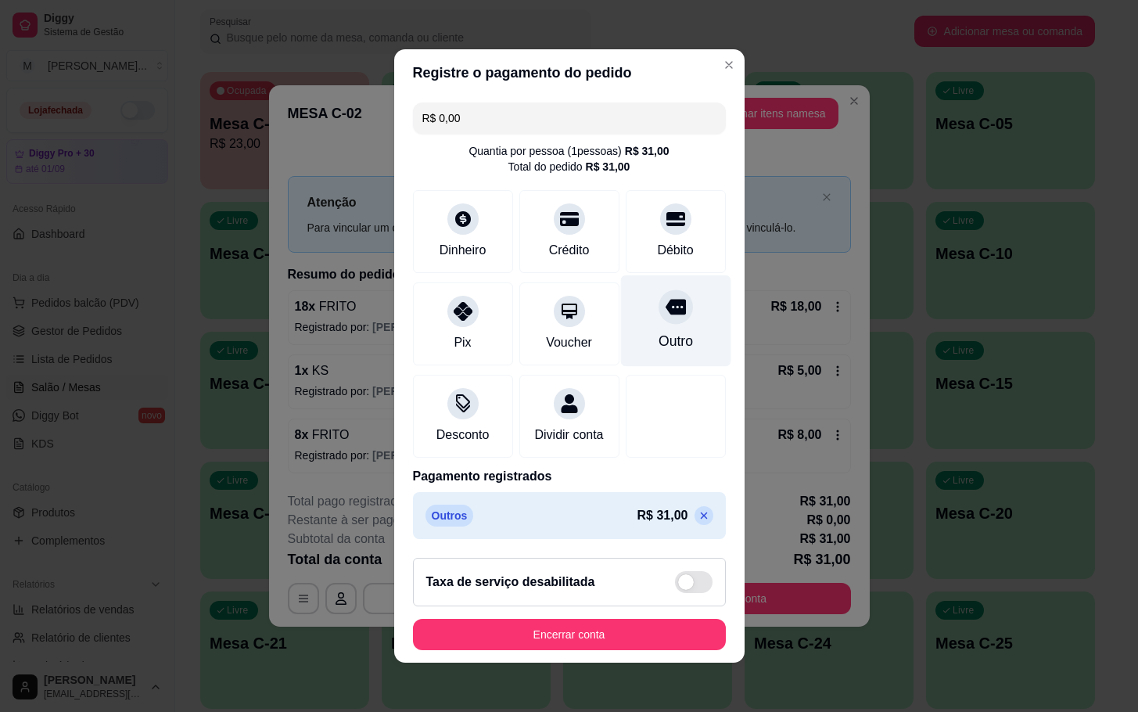
click at [658, 331] on div "Outro" at bounding box center [675, 341] width 34 height 20
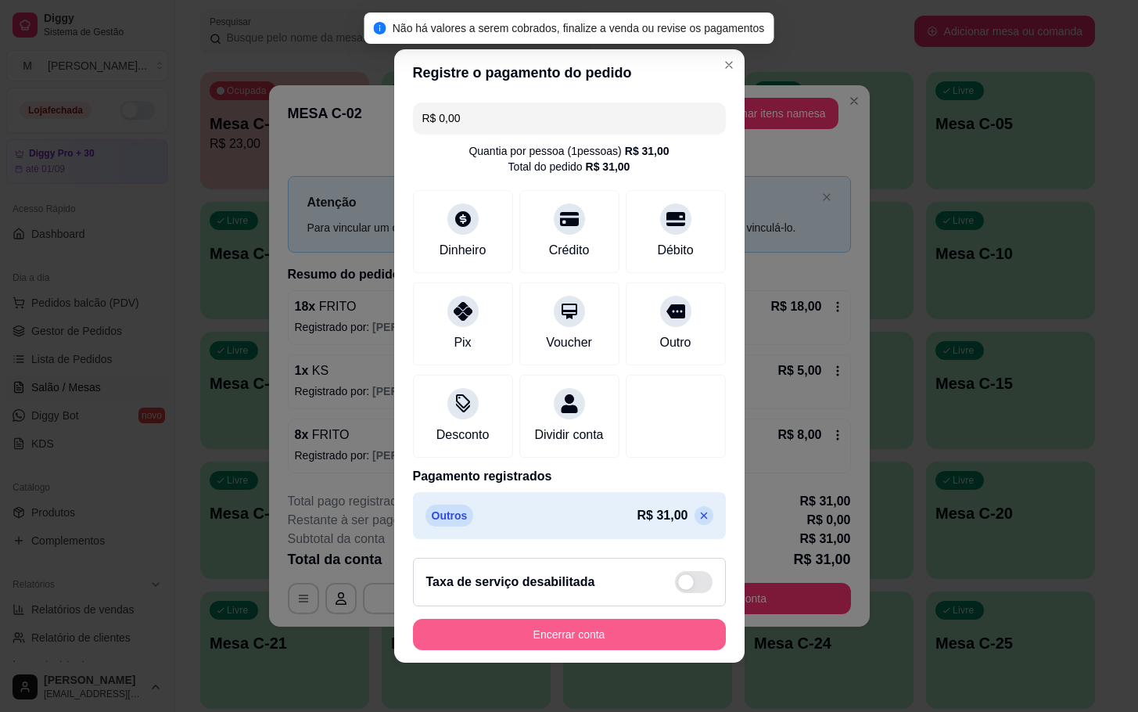
click at [533, 633] on button "Encerrar conta" at bounding box center [569, 634] width 313 height 31
